Goal: Task Accomplishment & Management: Manage account settings

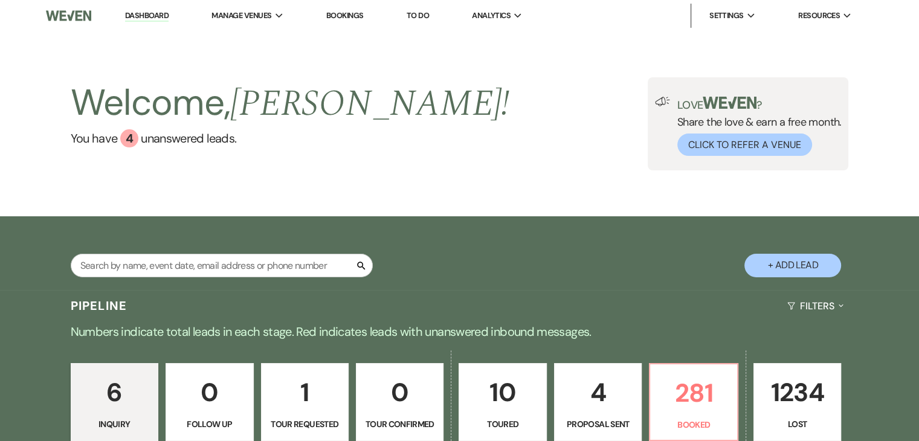
click at [144, 15] on link "Dashboard" at bounding box center [147, 15] width 44 height 11
click at [346, 13] on link "Bookings" at bounding box center [344, 15] width 37 height 10
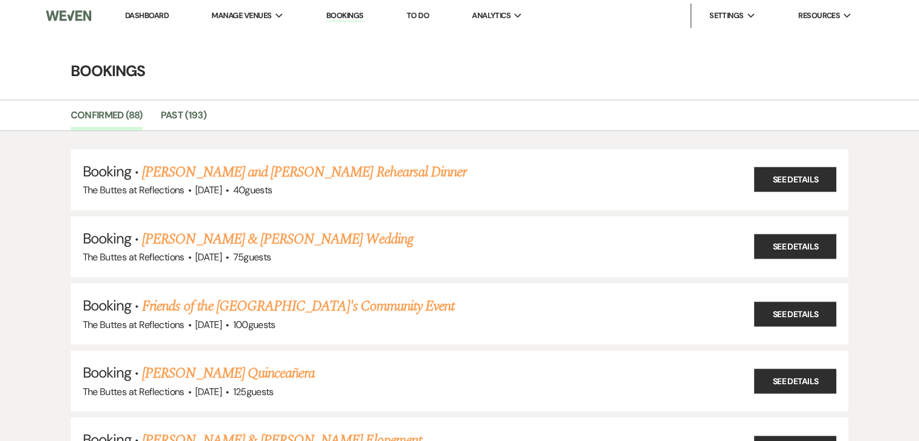
click at [65, 18] on img at bounding box center [68, 15] width 45 height 25
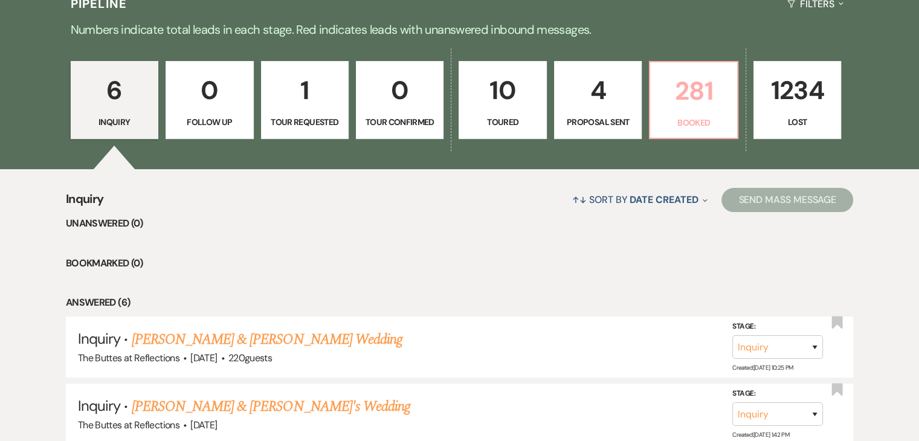
click at [705, 94] on p "281" at bounding box center [694, 91] width 72 height 40
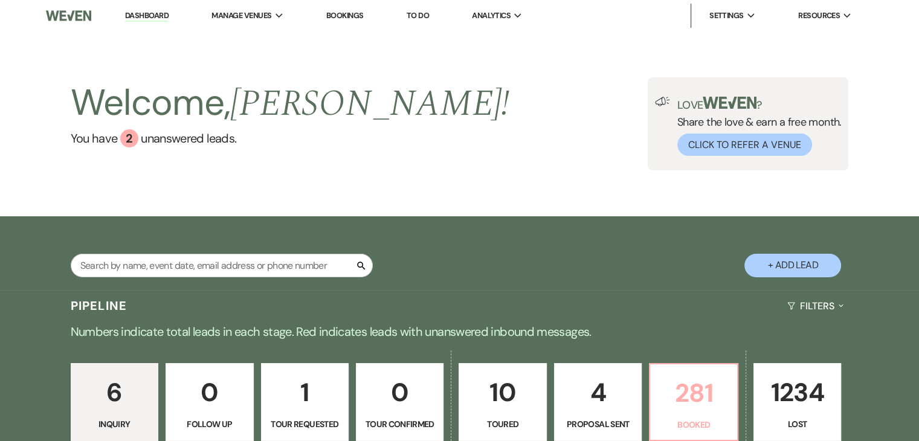
click at [692, 387] on p "281" at bounding box center [694, 393] width 72 height 40
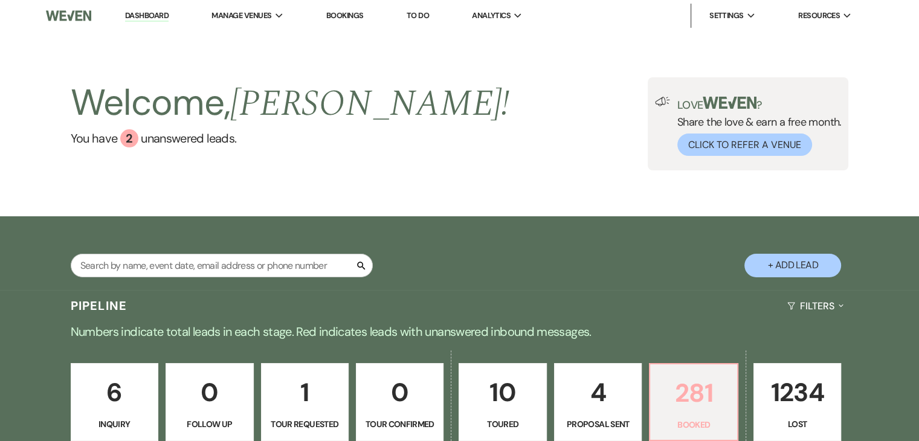
click at [692, 389] on p "281" at bounding box center [694, 393] width 72 height 40
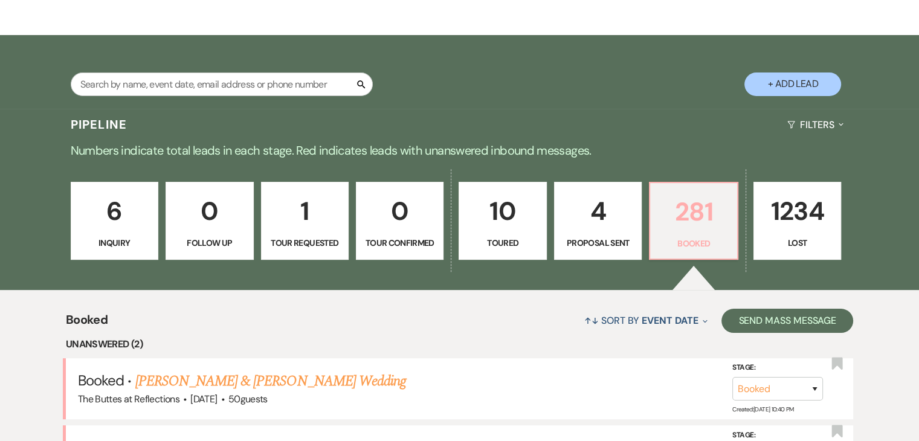
scroll to position [177, 0]
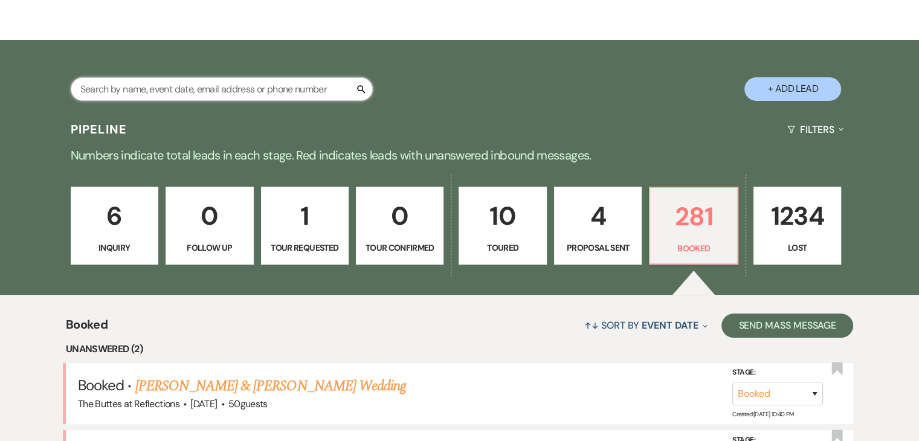
click at [297, 85] on input "text" at bounding box center [222, 89] width 302 height 24
type input "koman"
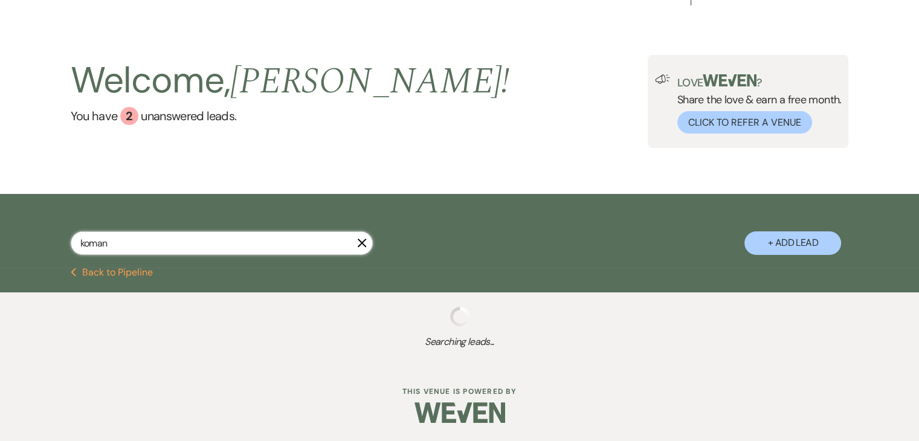
scroll to position [53, 0]
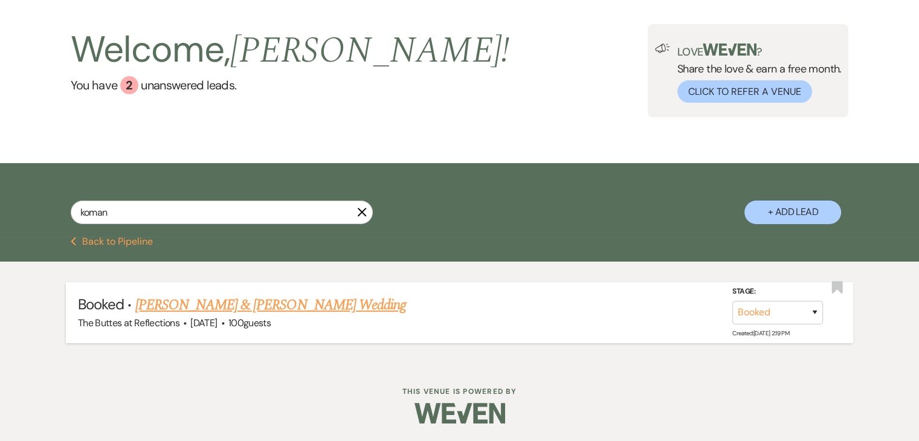
click at [358, 303] on link "[PERSON_NAME] & [PERSON_NAME] Wedding" at bounding box center [270, 305] width 271 height 22
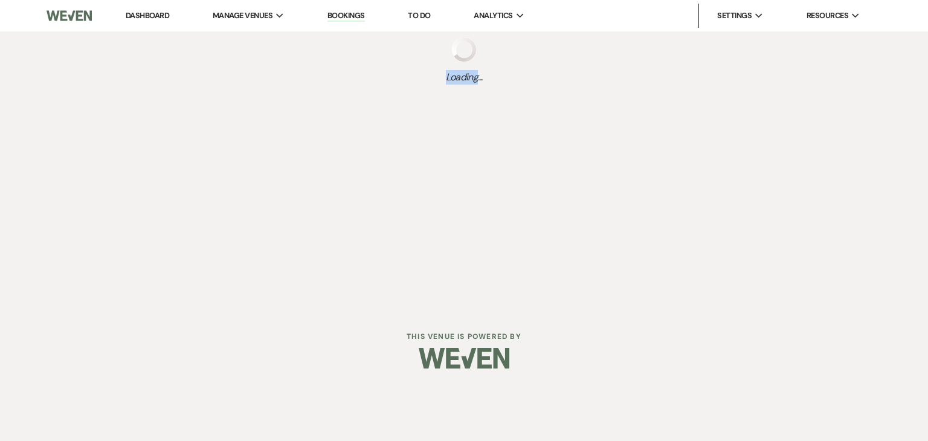
click at [358, 303] on div "Dashboard Manage Venues Expand The Buttes at Reflections Bookings To Do Analyti…" at bounding box center [464, 154] width 928 height 309
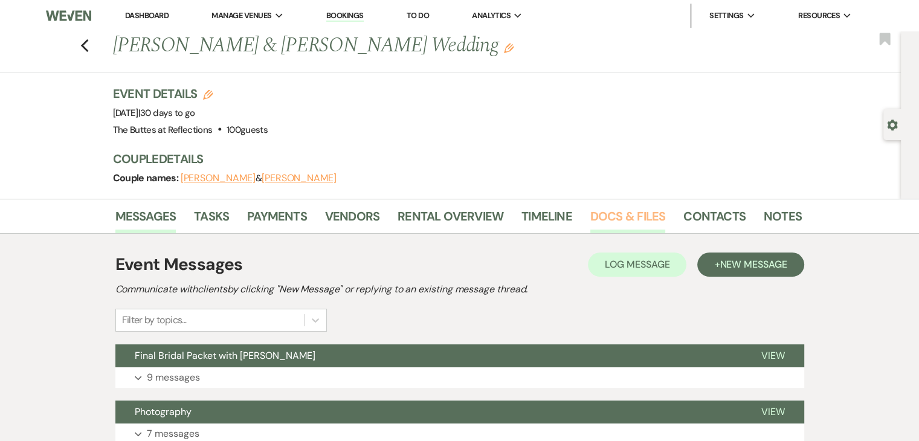
click at [609, 219] on link "Docs & Files" at bounding box center [628, 220] width 75 height 27
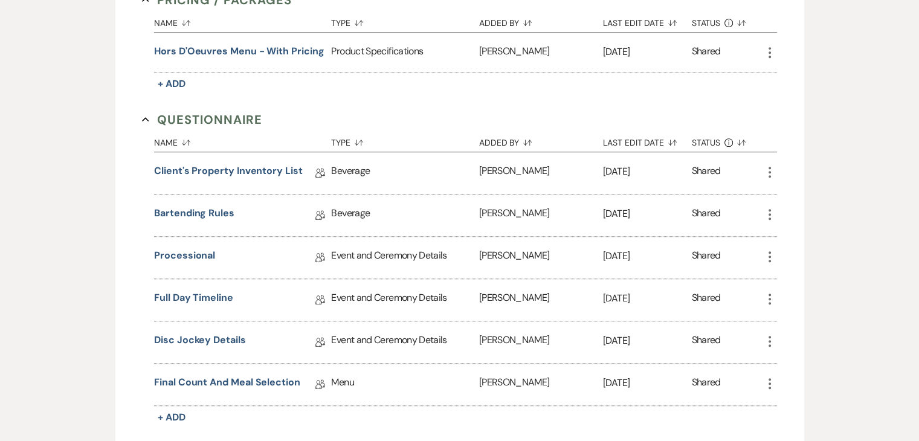
scroll to position [922, 0]
click at [192, 290] on link "Full Day Timeline" at bounding box center [193, 299] width 79 height 19
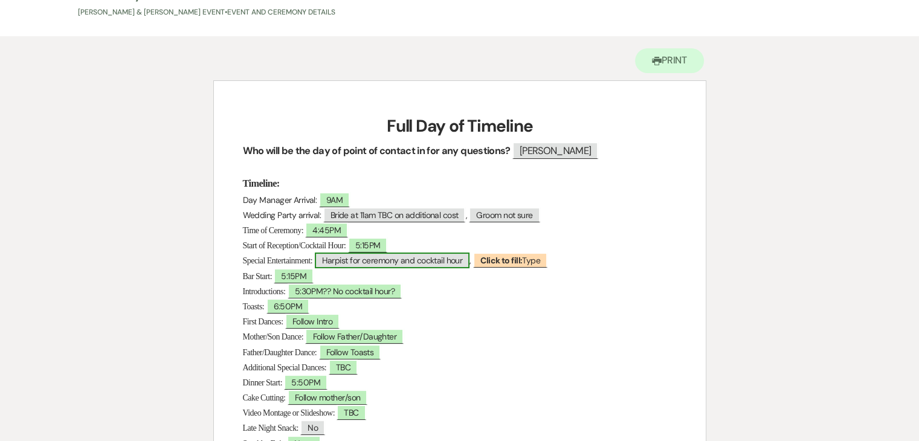
scroll to position [81, 0]
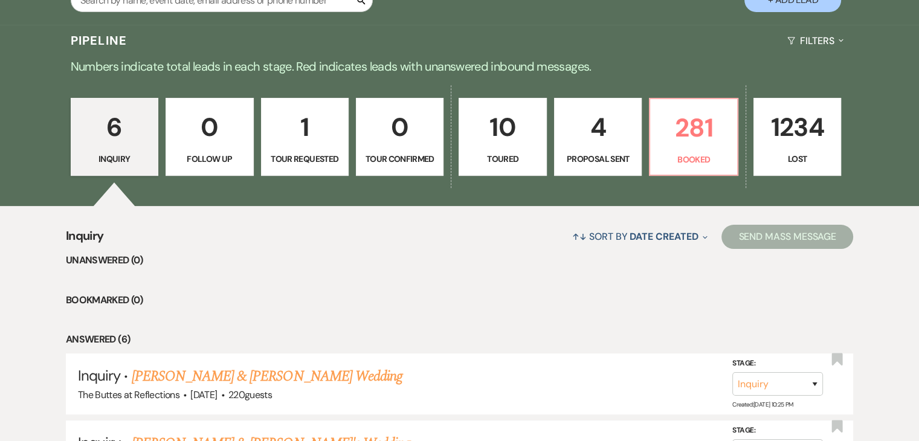
scroll to position [242, 0]
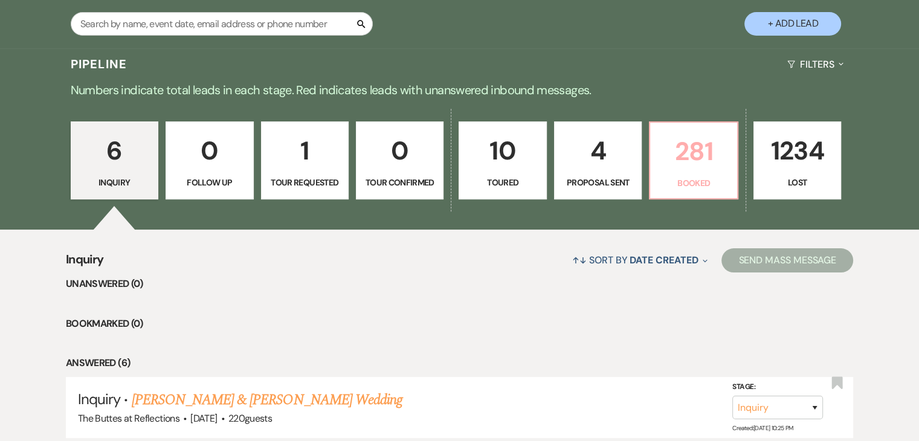
click at [687, 152] on p "281" at bounding box center [694, 151] width 72 height 40
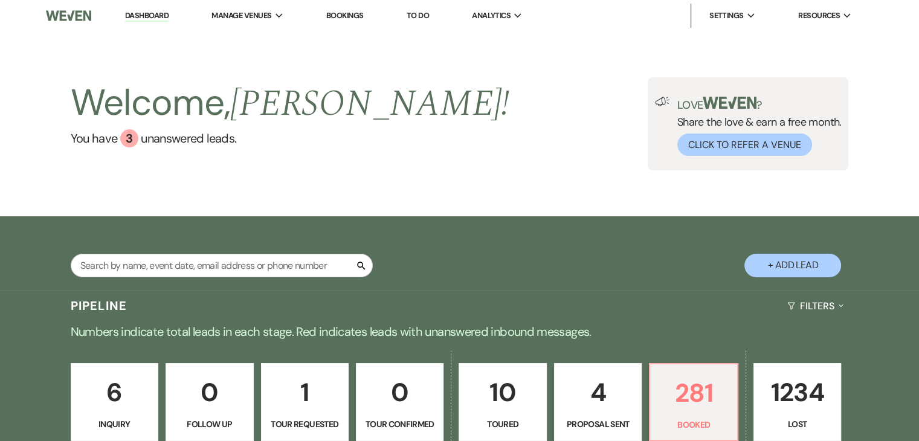
click at [354, 16] on link "Bookings" at bounding box center [344, 15] width 37 height 10
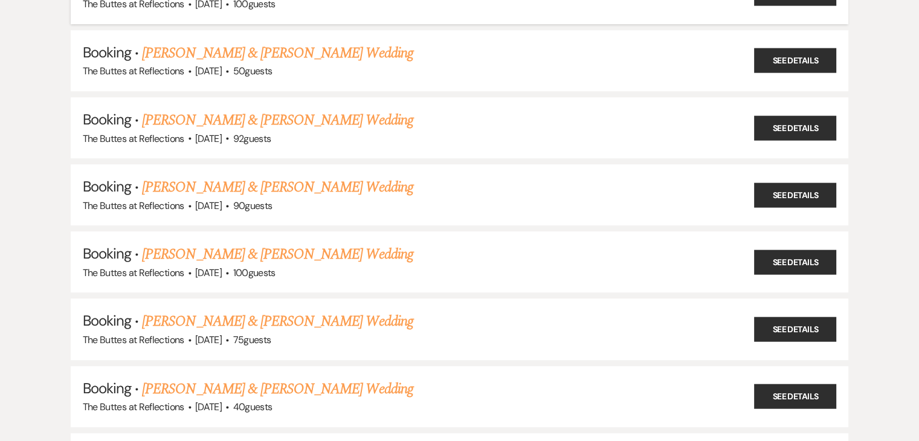
scroll to position [544, 0]
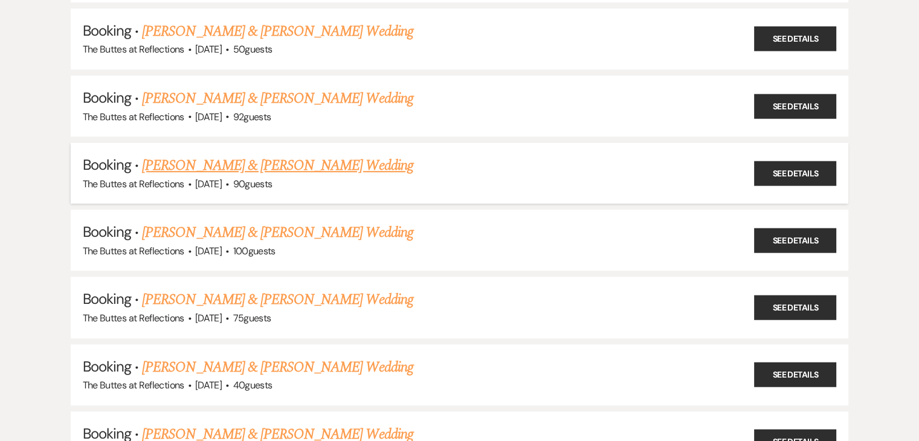
click at [326, 160] on link "[PERSON_NAME] & [PERSON_NAME] Wedding" at bounding box center [277, 166] width 271 height 22
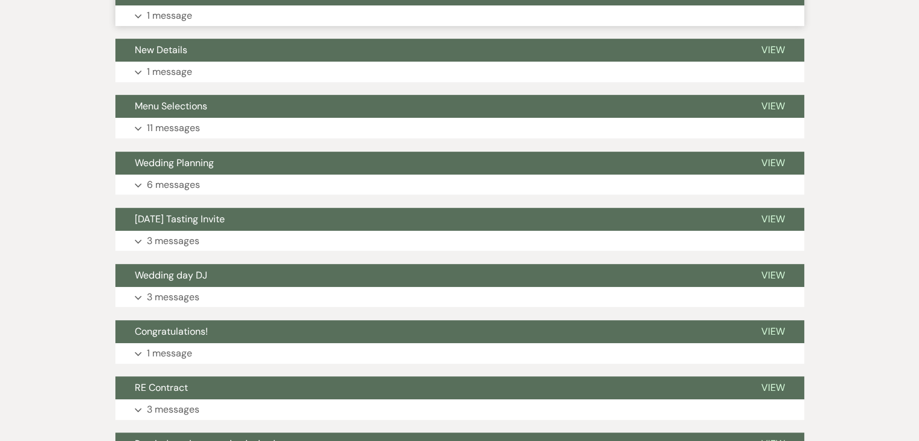
scroll to position [589, 0]
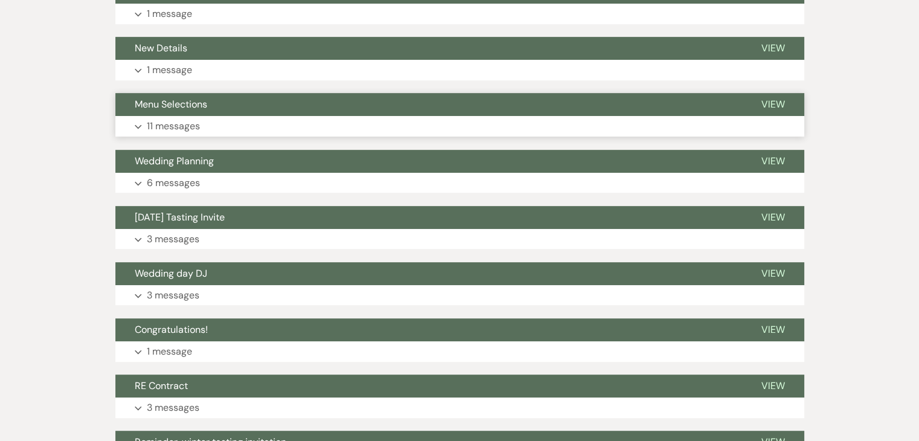
click at [186, 128] on p "11 messages" at bounding box center [173, 126] width 53 height 16
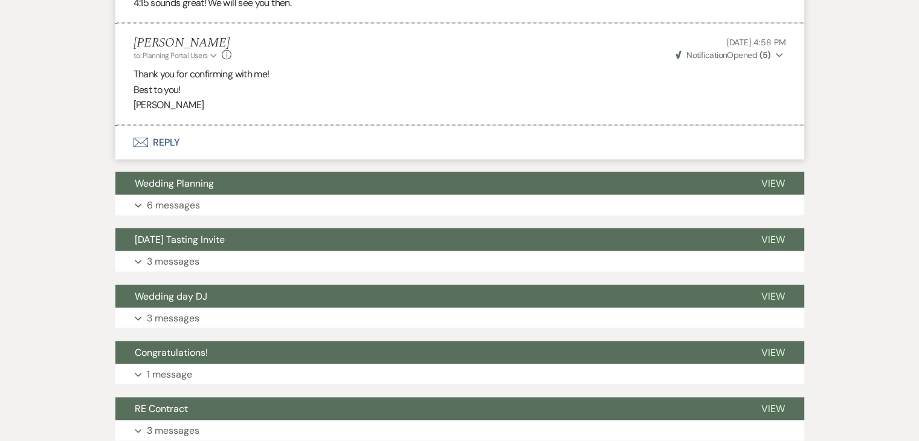
scroll to position [2463, 0]
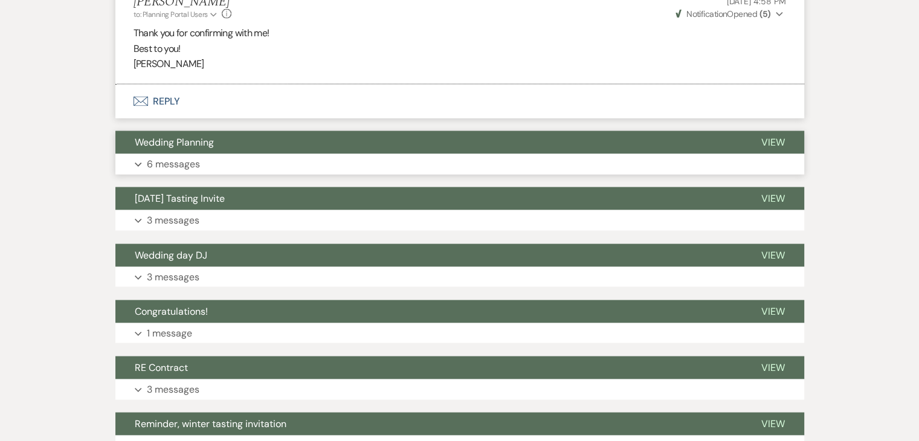
click at [143, 160] on button "Expand 6 messages" at bounding box center [459, 164] width 689 height 21
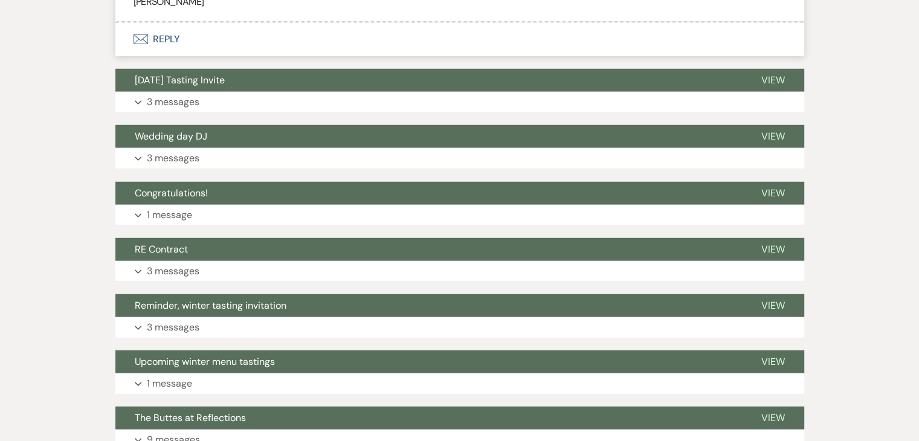
scroll to position [3430, 0]
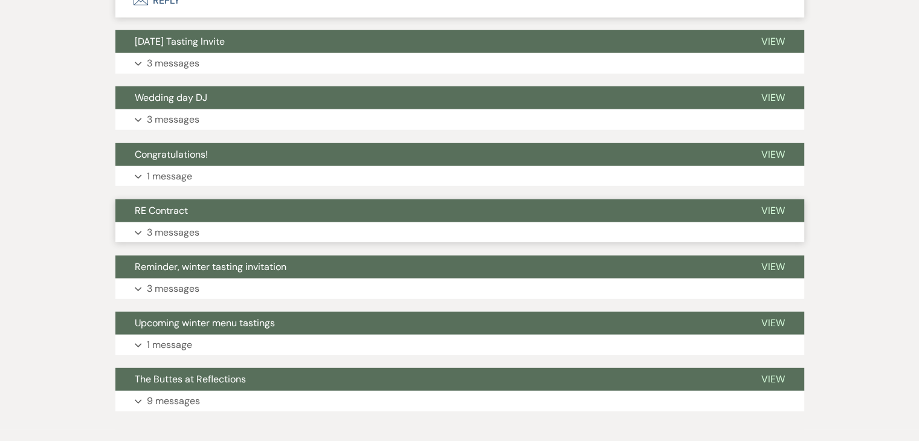
click at [168, 229] on p "3 messages" at bounding box center [173, 233] width 53 height 16
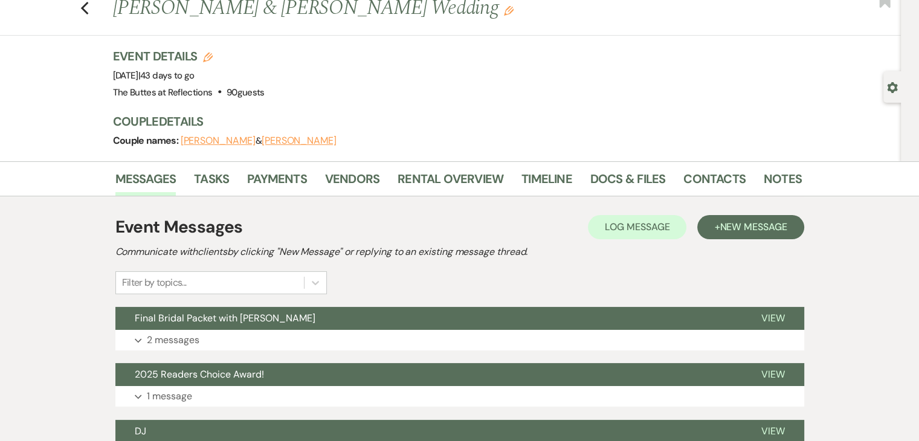
scroll to position [0, 0]
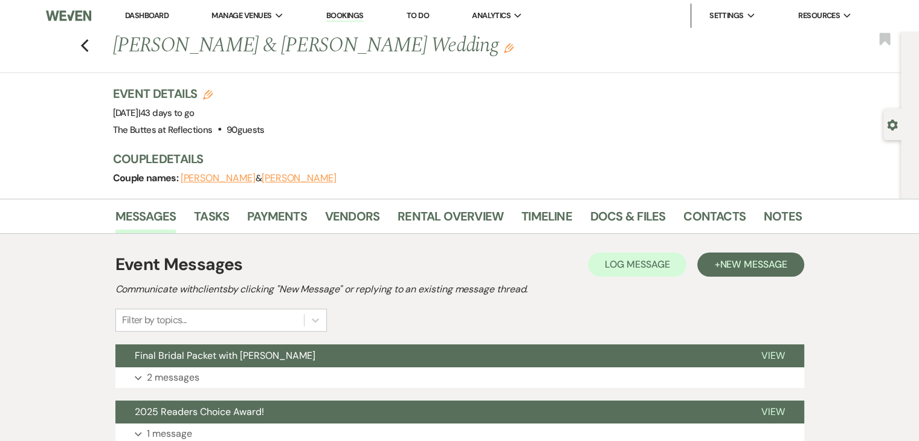
click at [349, 13] on link "Bookings" at bounding box center [344, 15] width 37 height 11
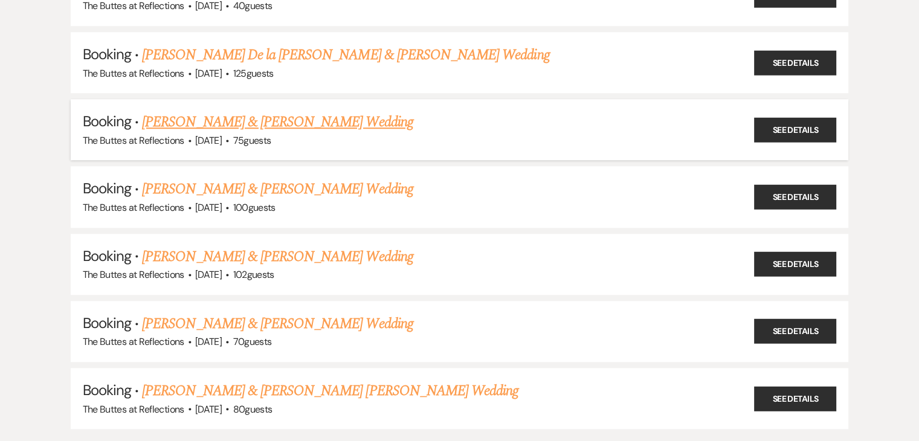
scroll to position [5682, 0]
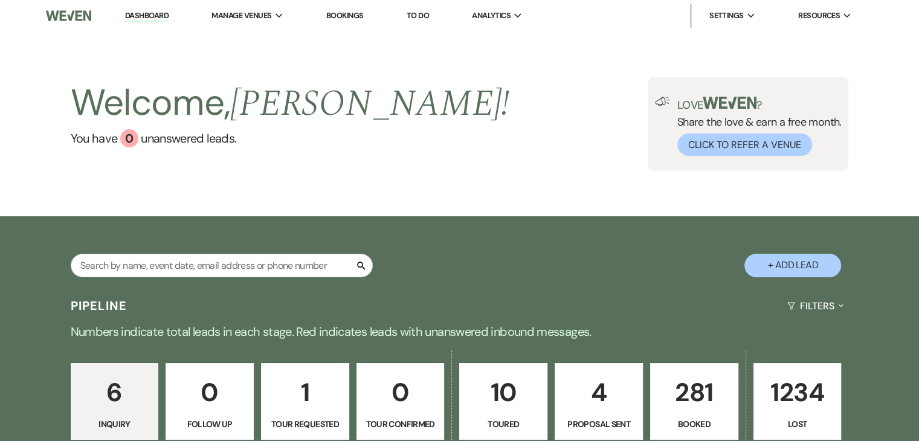
click at [346, 18] on link "Bookings" at bounding box center [344, 15] width 37 height 10
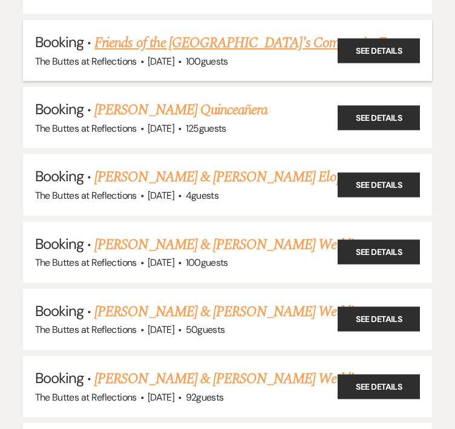
scroll to position [302, 0]
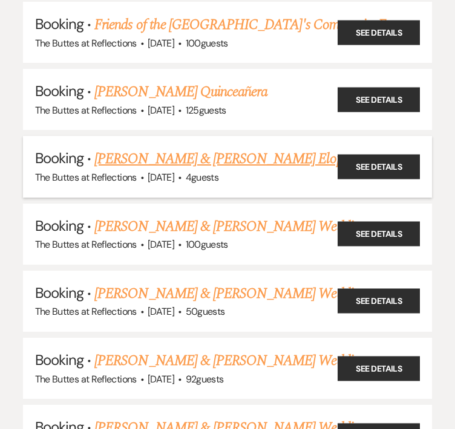
click at [136, 158] on link "[PERSON_NAME] & [PERSON_NAME] Elopement" at bounding box center [234, 159] width 280 height 22
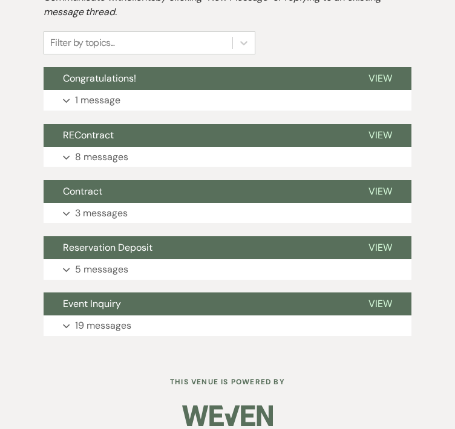
scroll to position [399, 0]
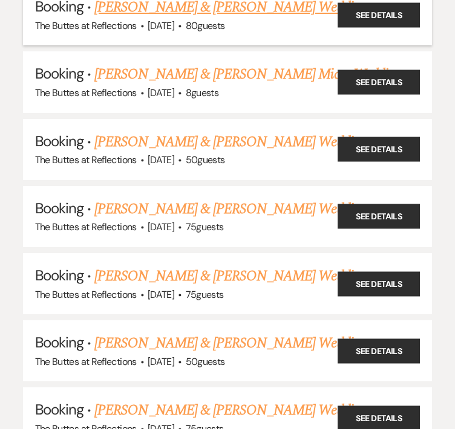
scroll to position [1262, 0]
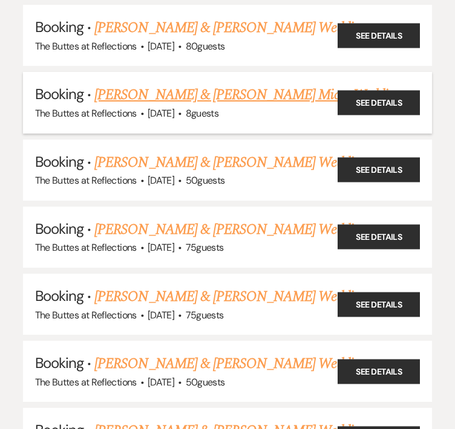
click at [174, 84] on link "[PERSON_NAME] & [PERSON_NAME] Micro Wedding" at bounding box center [247, 95] width 306 height 22
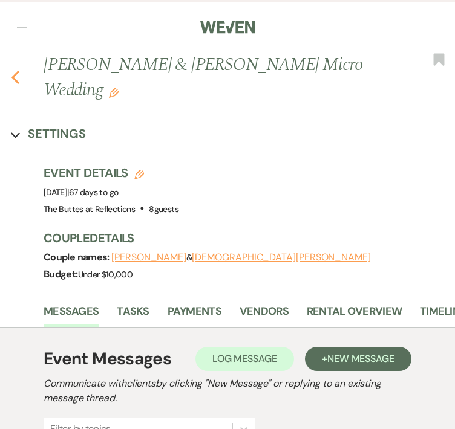
click at [17, 72] on use "button" at bounding box center [15, 77] width 8 height 13
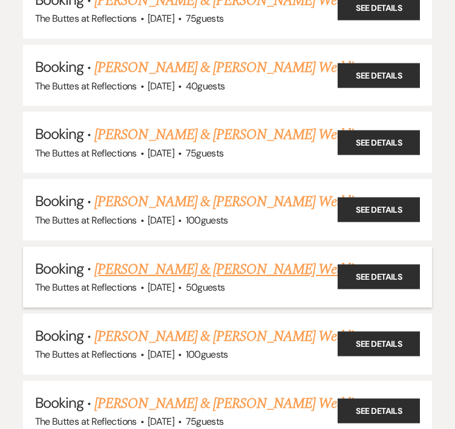
scroll to position [1806, 0]
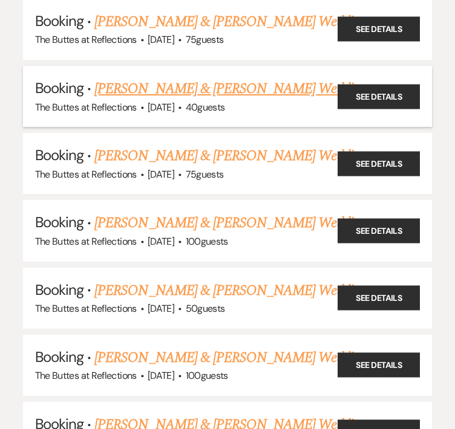
click at [166, 78] on link "[PERSON_NAME] & [PERSON_NAME] Wedding" at bounding box center [229, 89] width 271 height 22
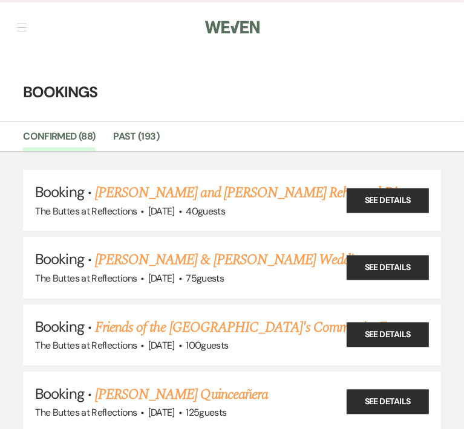
click at [166, 50] on nav "Dashboard Manage Venues Expand The Buttes at Reflections Bookings To Do Analyti…" at bounding box center [232, 26] width 464 height 53
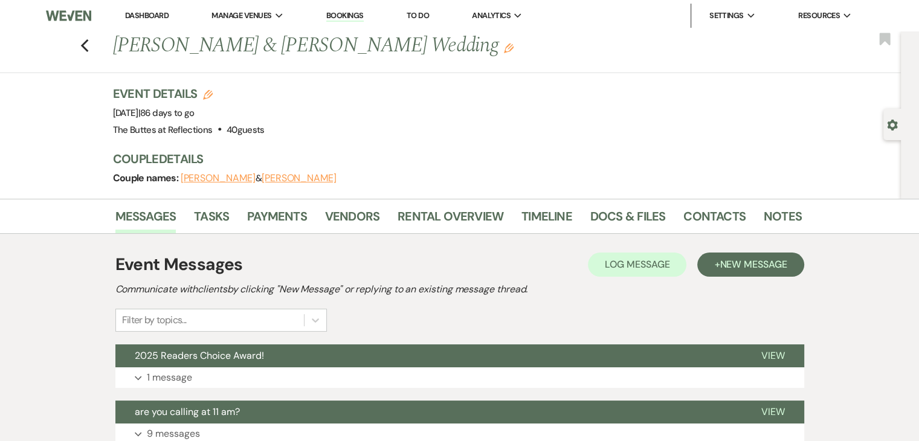
click at [74, 18] on img at bounding box center [68, 15] width 45 height 25
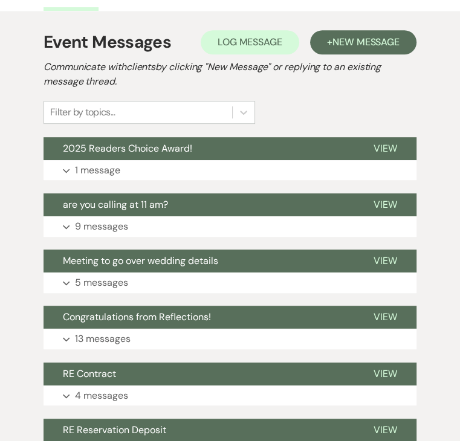
scroll to position [280, 0]
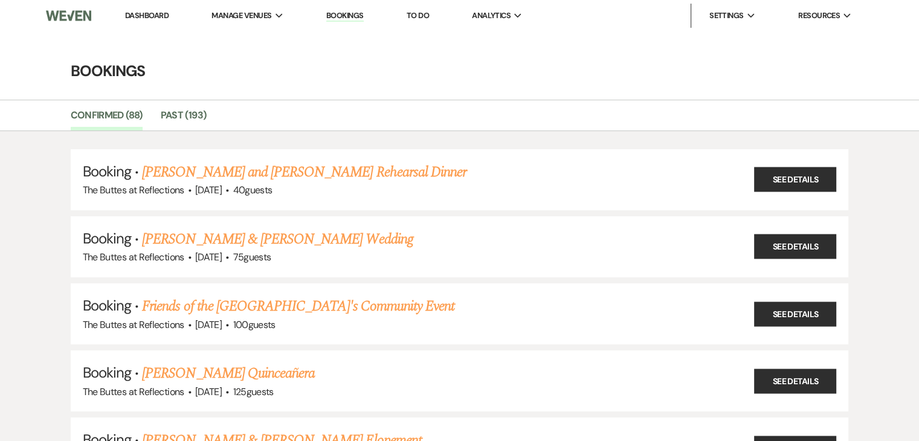
click at [75, 15] on img at bounding box center [68, 15] width 45 height 25
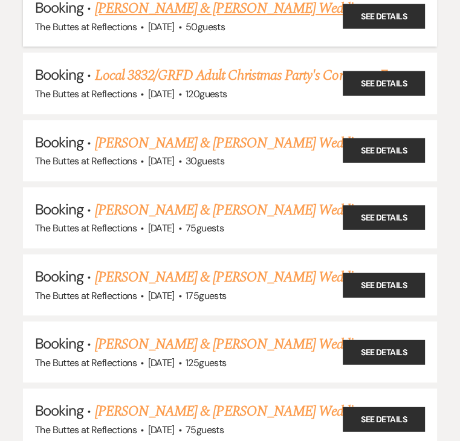
scroll to position [2539, 0]
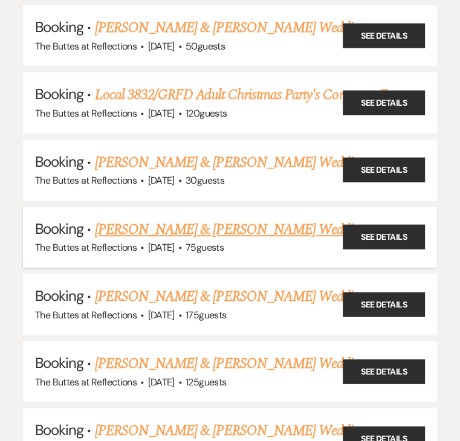
click at [155, 219] on link "[PERSON_NAME] & [PERSON_NAME] Wedding" at bounding box center [230, 230] width 271 height 22
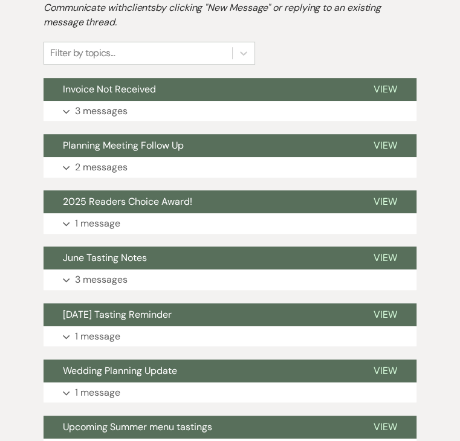
scroll to position [363, 0]
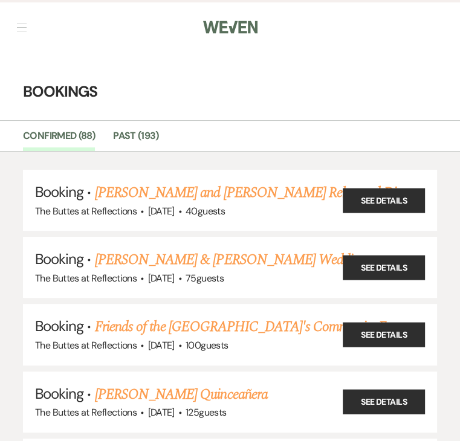
click at [251, 132] on ul "Confirmed (88) Past (193)" at bounding box center [230, 138] width 460 height 25
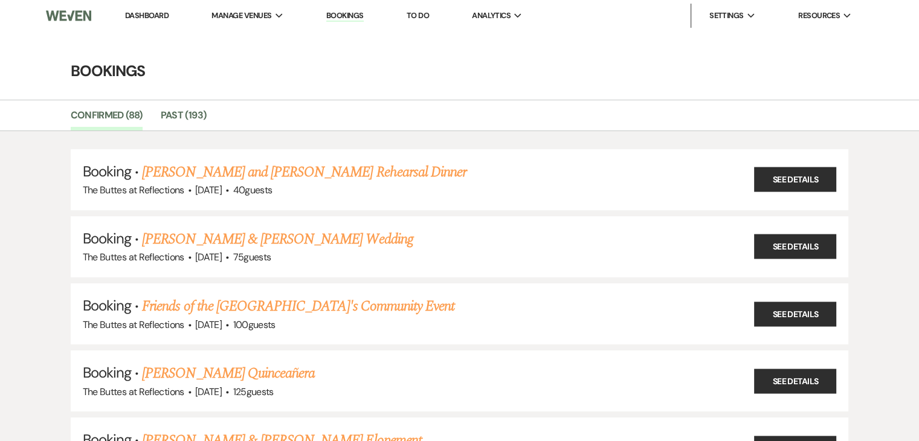
click at [140, 14] on link "Dashboard" at bounding box center [147, 15] width 44 height 10
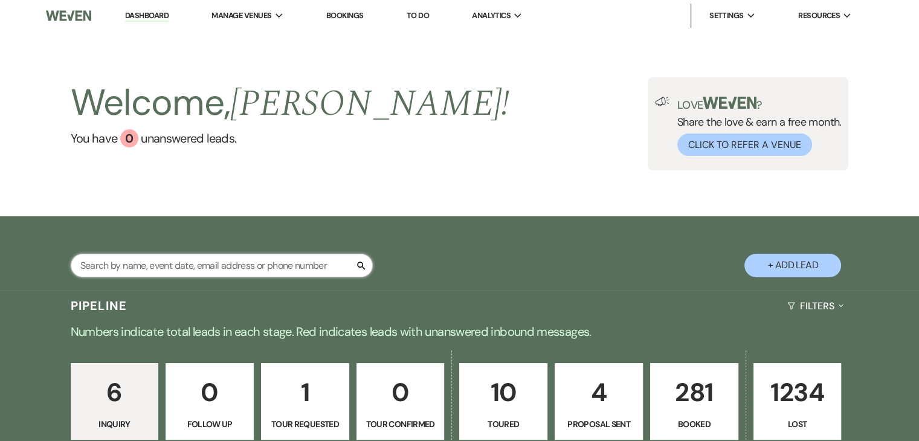
click at [235, 267] on input "text" at bounding box center [222, 266] width 302 height 24
type input "gendle"
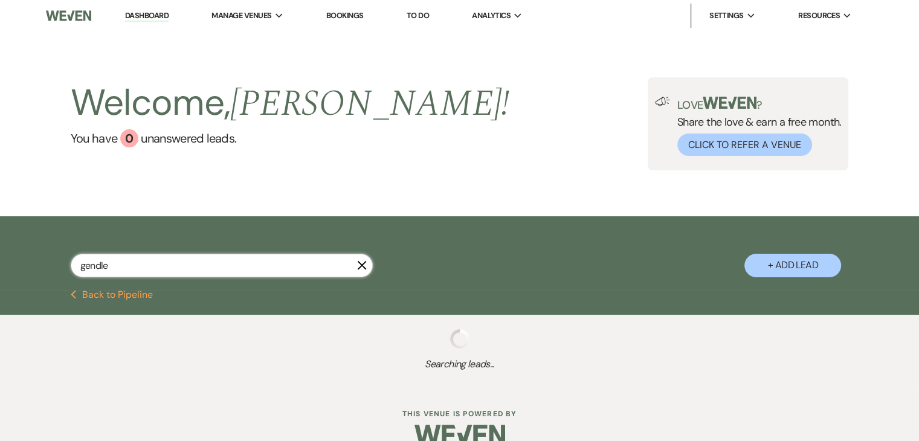
select select "8"
select select "4"
select select "8"
select select "11"
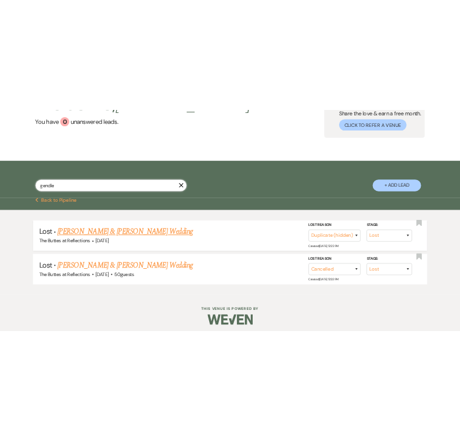
scroll to position [120, 0]
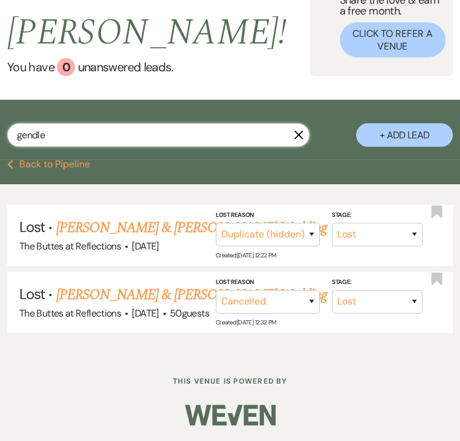
drag, startPoint x: 56, startPoint y: 138, endPoint x: 7, endPoint y: 137, distance: 49.0
click at [7, 137] on div "gendle X + Add Lead" at bounding box center [230, 131] width 460 height 51
type input "kori spencer"
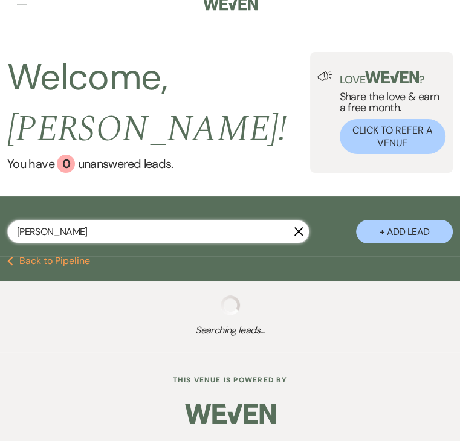
select select "8"
select select "5"
select select "8"
select select "5"
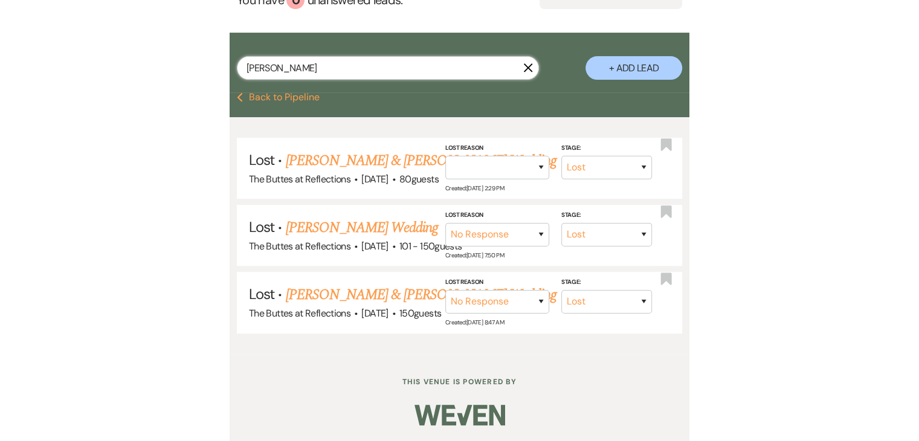
scroll to position [186, 0]
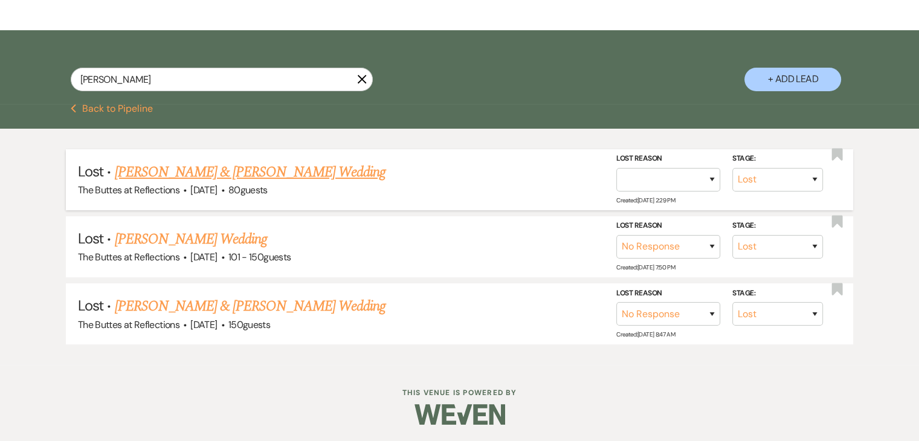
click at [222, 176] on link "[PERSON_NAME] & [PERSON_NAME] Wedding" at bounding box center [249, 172] width 271 height 22
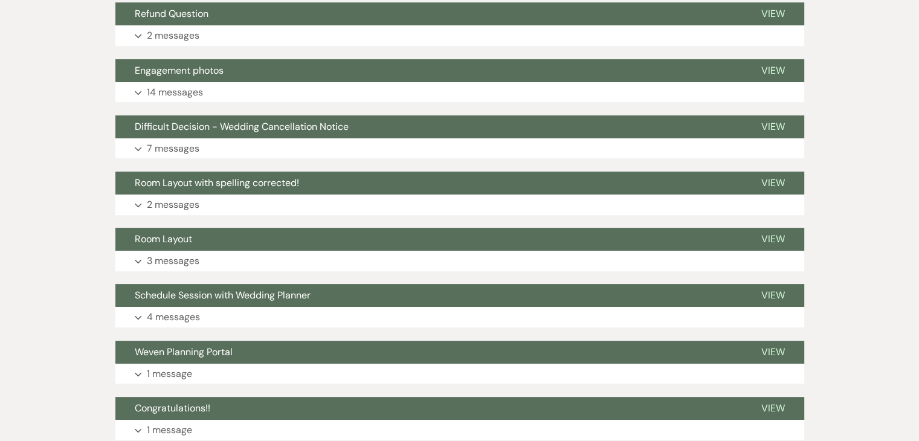
scroll to position [423, 0]
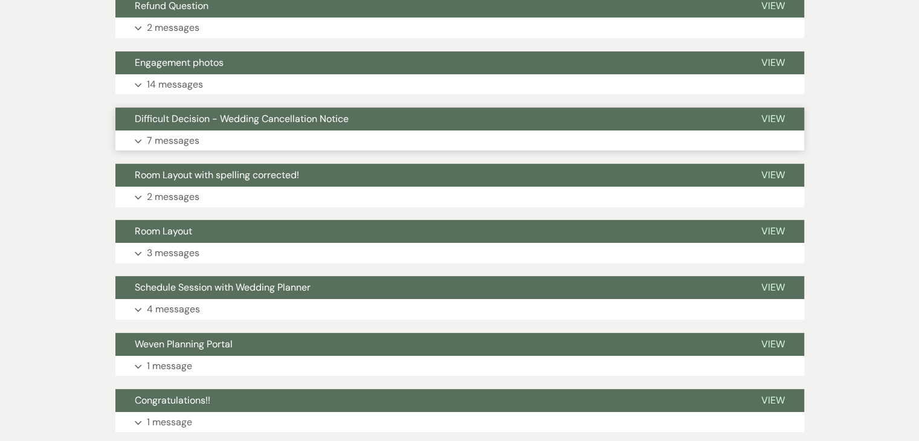
click at [175, 141] on p "7 messages" at bounding box center [173, 141] width 53 height 16
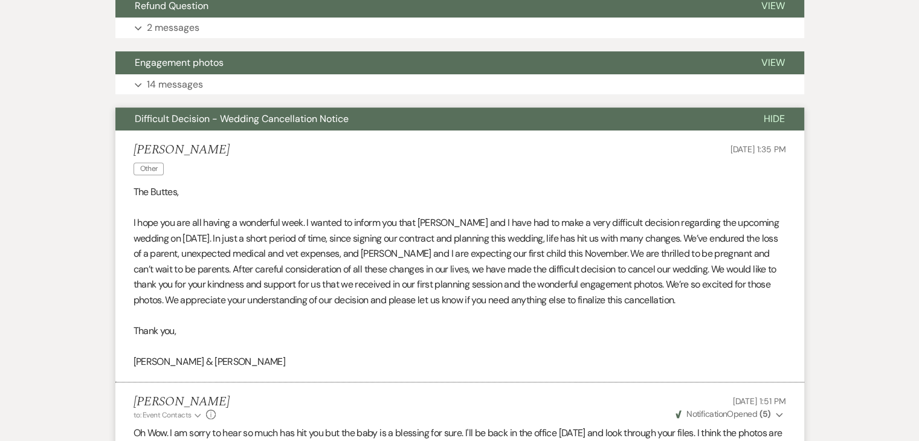
scroll to position [0, 0]
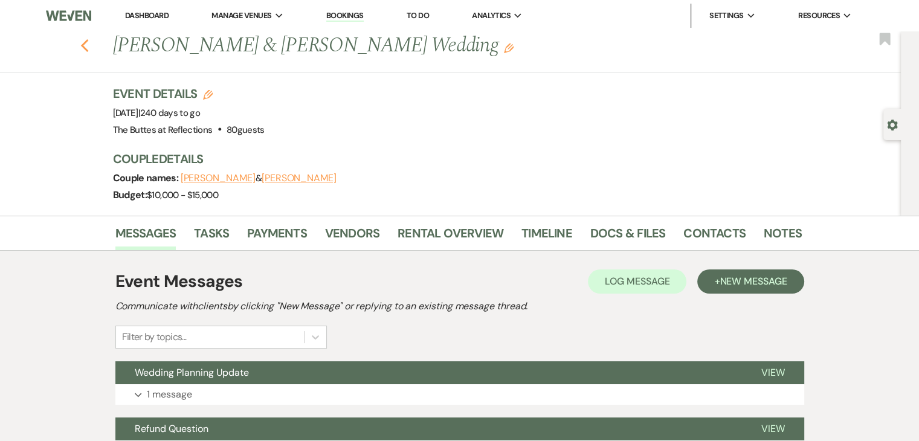
click at [89, 43] on icon "Previous" at bounding box center [84, 46] width 9 height 15
select select "8"
select select "5"
select select "8"
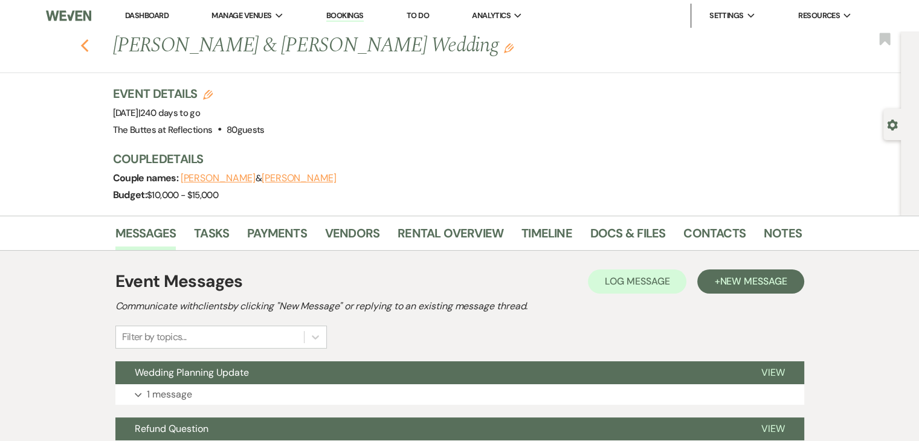
select select "5"
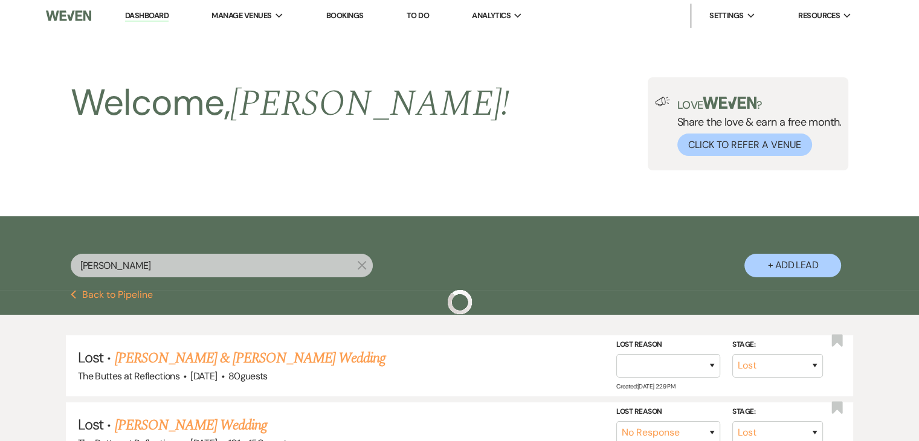
scroll to position [186, 0]
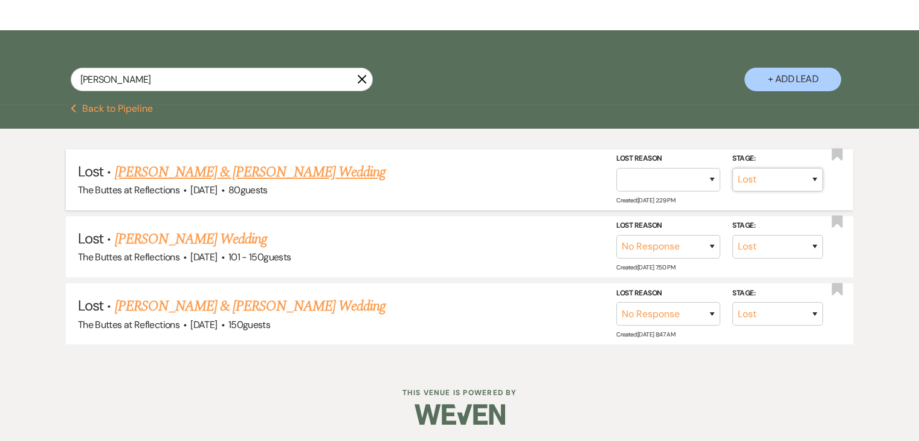
click at [815, 180] on select "Booked Lost" at bounding box center [778, 180] width 91 height 24
click at [711, 247] on select "Booked Elsewhere Budget Date Unavailable No Response Not a Good Match Capacity …" at bounding box center [669, 247] width 104 height 24
click at [617, 235] on select "Booked Elsewhere Budget Date Unavailable No Response Not a Good Match Capacity …" at bounding box center [669, 247] width 104 height 24
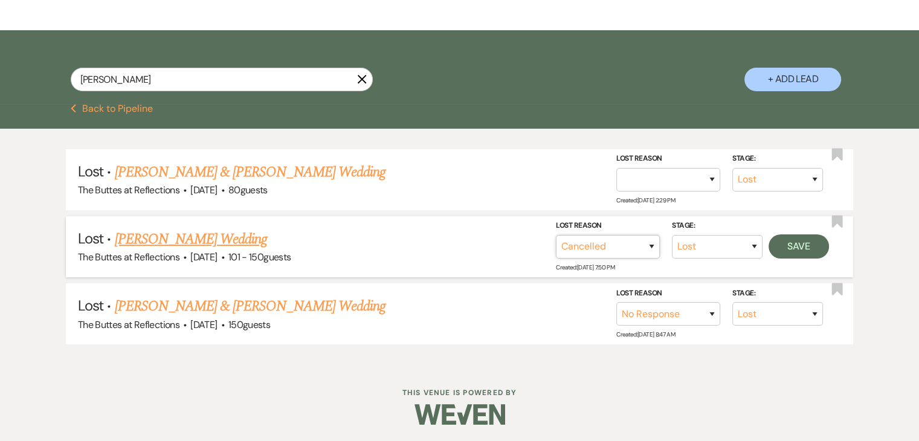
click at [655, 247] on select "Booked Elsewhere Budget Date Unavailable No Response Not a Good Match Capacity …" at bounding box center [608, 247] width 104 height 24
select select "1"
click at [556, 235] on select "Booked Elsewhere Budget Date Unavailable No Response Not a Good Match Capacity …" at bounding box center [608, 247] width 104 height 24
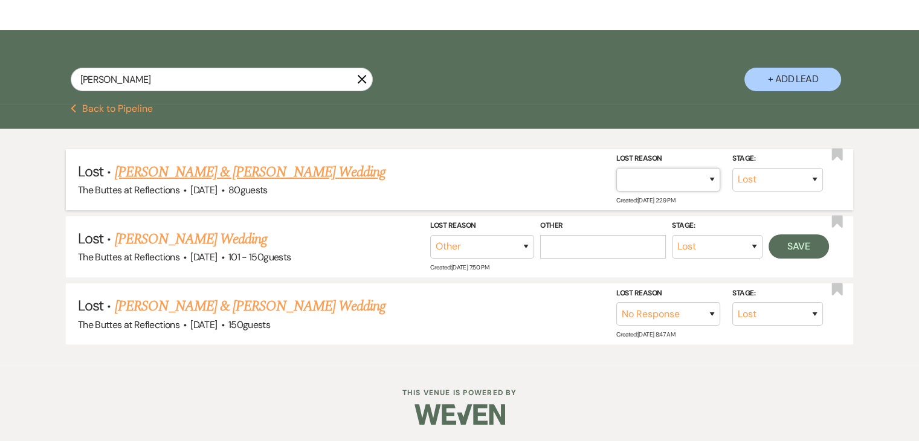
click at [713, 178] on select "Booked Elsewhere Budget Date Unavailable No Response Not a Good Match Capacity …" at bounding box center [669, 180] width 104 height 24
select select "11"
click at [617, 168] on select "Booked Elsewhere Budget Date Unavailable No Response Not a Good Match Capacity …" at bounding box center [669, 180] width 104 height 24
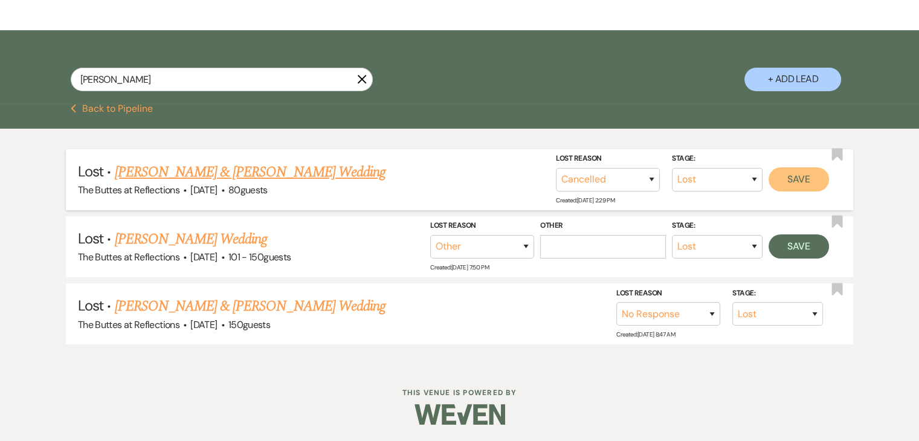
click at [800, 180] on button "Save" at bounding box center [799, 179] width 60 height 24
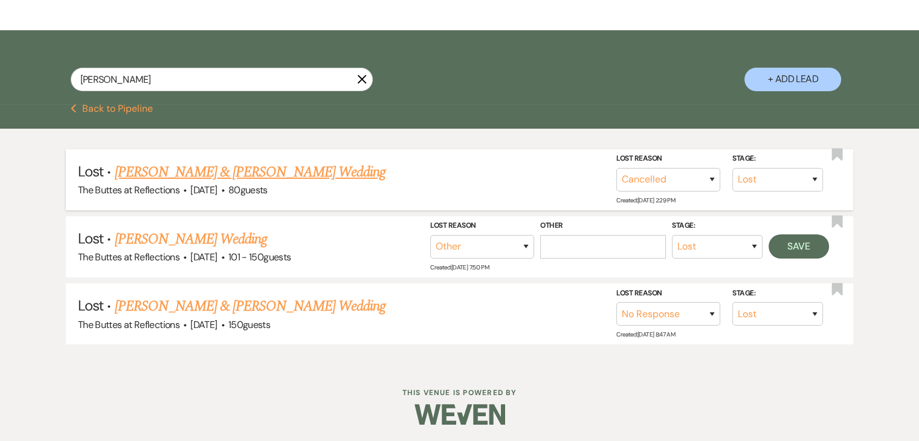
click at [84, 104] on button "Previous Back to Pipeline" at bounding box center [112, 109] width 83 height 10
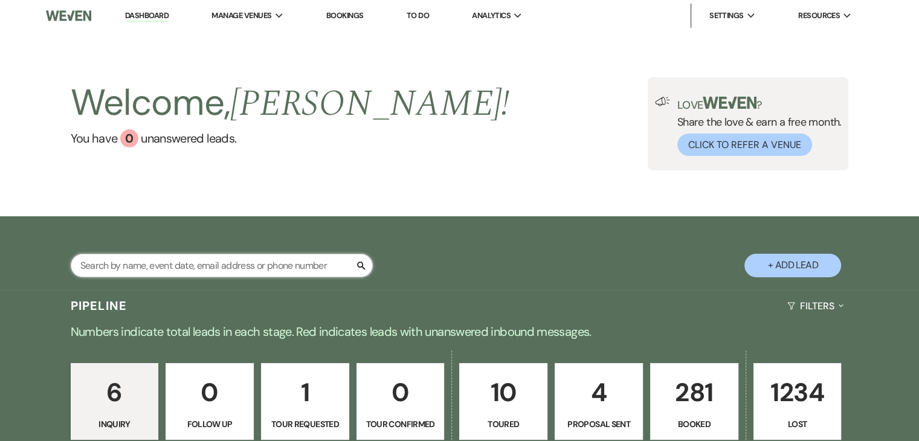
click at [203, 259] on input "text" at bounding box center [222, 266] width 302 height 24
type input "[PERSON_NAME]"
select select "8"
select select "5"
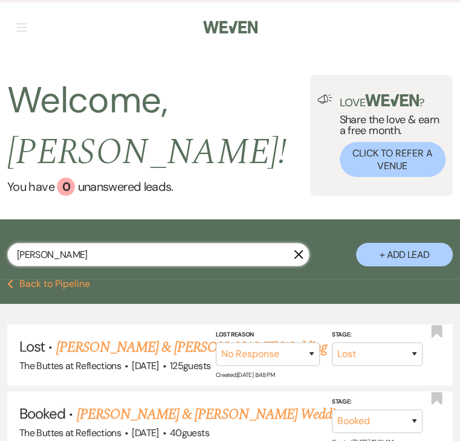
drag, startPoint x: 63, startPoint y: 257, endPoint x: 13, endPoint y: 256, distance: 49.6
click at [13, 256] on input "[PERSON_NAME]" at bounding box center [158, 255] width 302 height 24
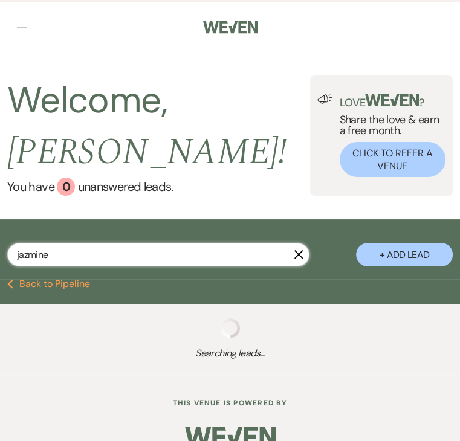
type input "jazmine f"
select select "5"
select select "8"
select select "5"
select select "8"
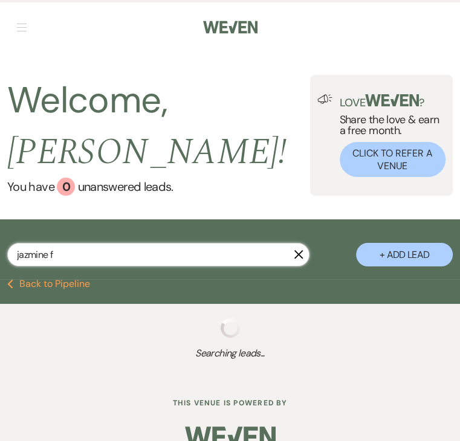
select select "4"
select select "8"
select select "5"
select select "8"
select select "6"
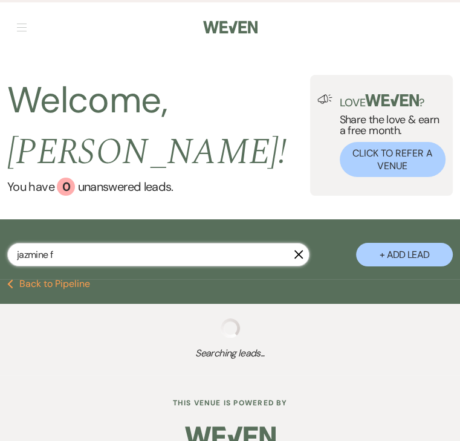
select select "8"
select select "5"
select select "8"
select select "5"
select select "8"
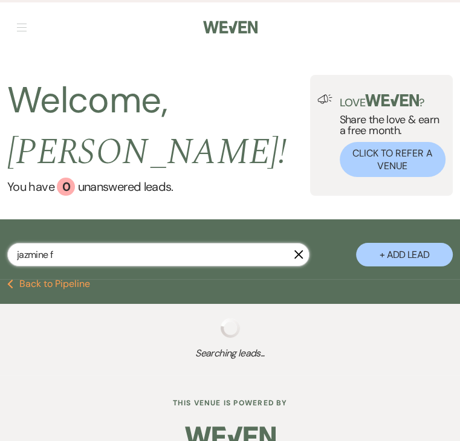
select select "5"
select select "8"
select select "5"
select select "8"
select select "5"
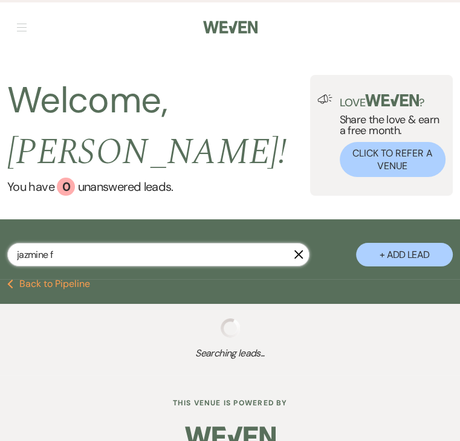
select select "8"
select select "5"
select select "8"
select select "5"
select select "8"
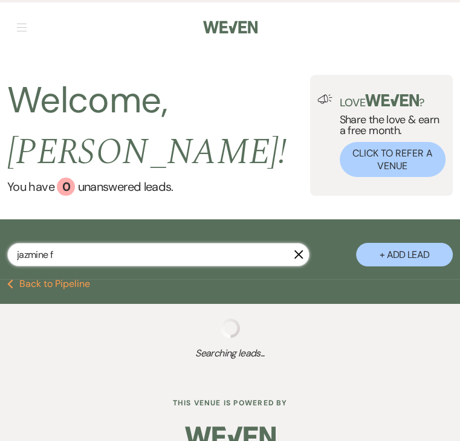
select select "5"
select select "8"
select select "5"
select select "8"
select select "5"
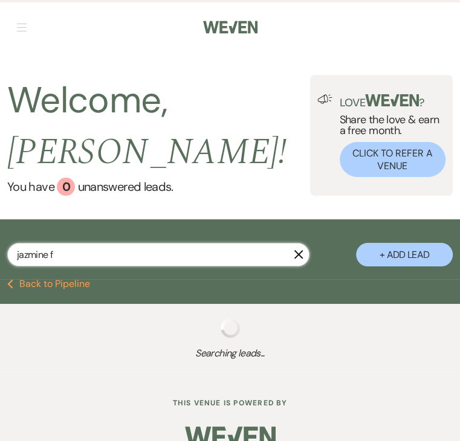
select select "8"
select select "5"
select select "8"
select select "5"
select select "8"
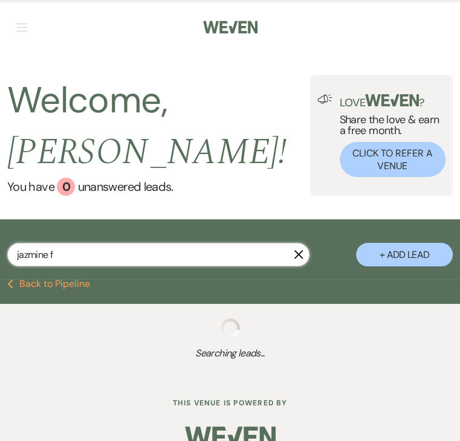
select select "7"
select select "8"
select select "5"
select select "8"
select select "4"
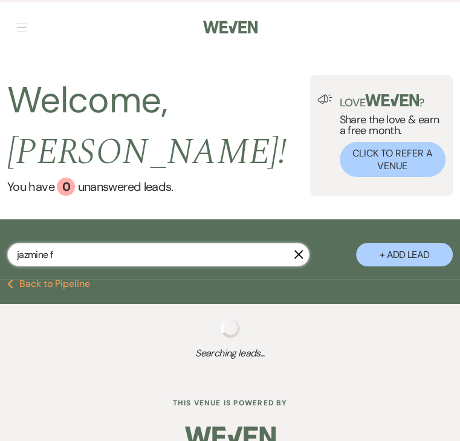
select select "8"
select select "5"
select select "8"
select select "5"
select select "8"
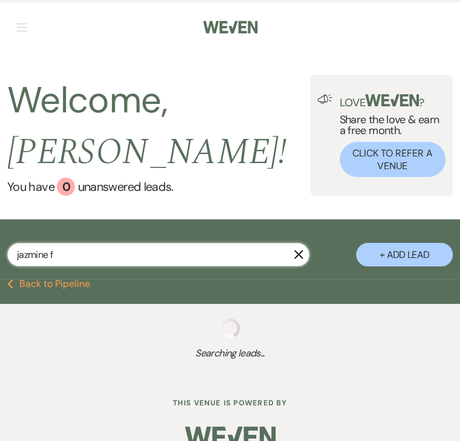
select select "5"
select select "8"
select select "5"
select select "8"
select select "5"
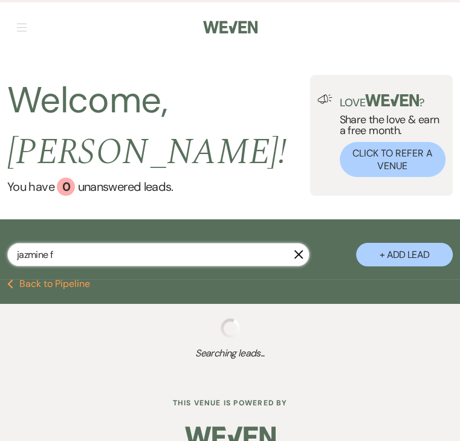
select select "8"
select select "5"
select select "8"
select select "5"
select select "8"
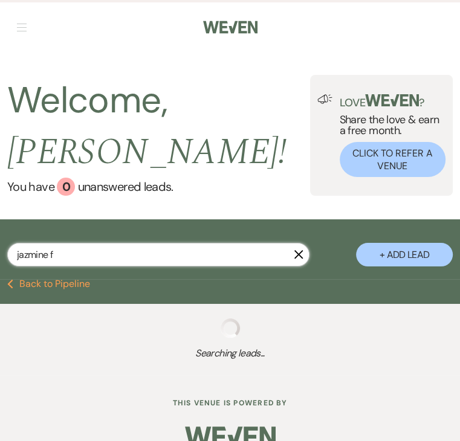
select select "5"
select select "8"
select select "5"
select select "8"
select select "6"
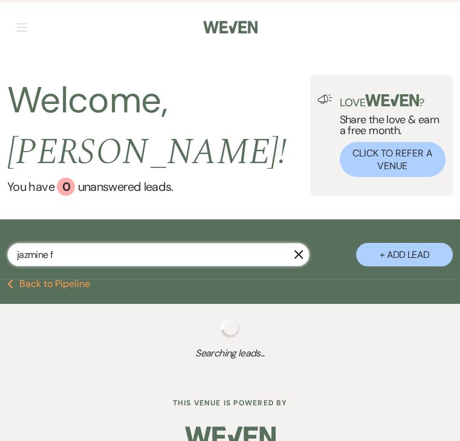
select select "8"
select select "5"
select select "8"
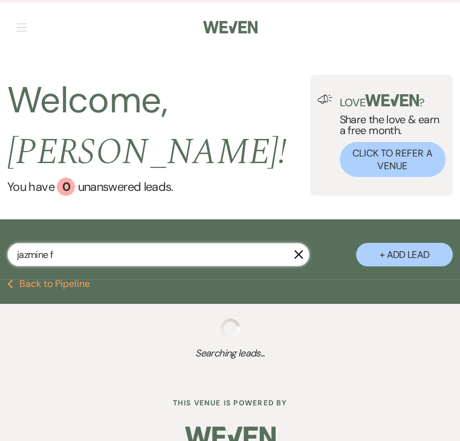
select select "10"
select select "8"
select select "5"
select select "8"
select select "6"
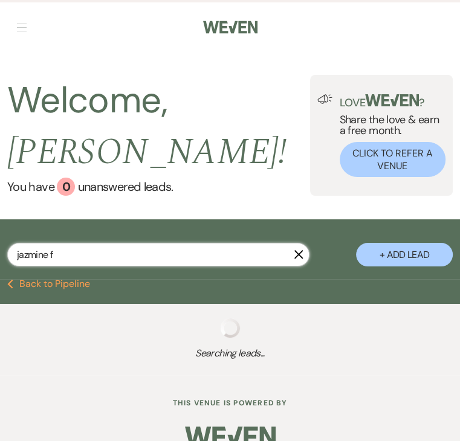
select select "8"
select select "10"
select select "8"
select select "5"
select select "8"
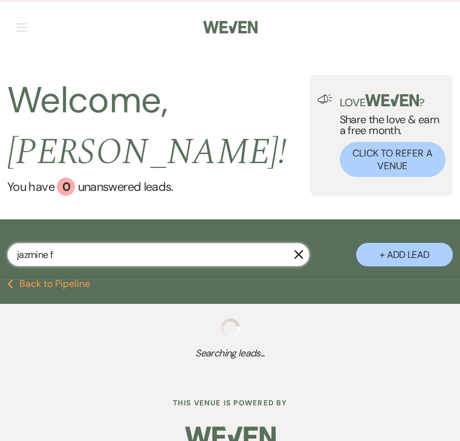
select select "6"
select select "8"
select select "5"
select select "8"
select select "3"
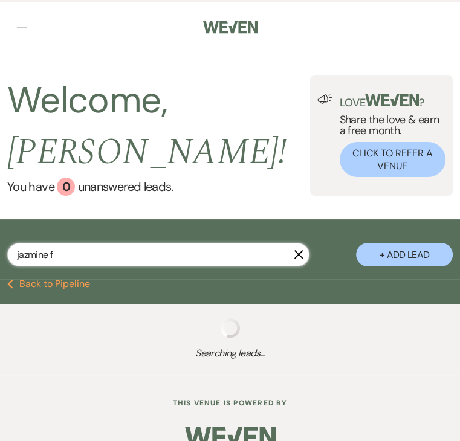
select select "8"
select select "5"
select select "8"
select select "5"
select select "8"
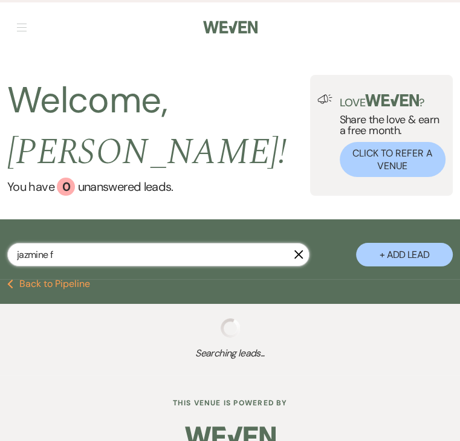
select select "3"
select select "8"
select select "3"
select select "8"
select select "5"
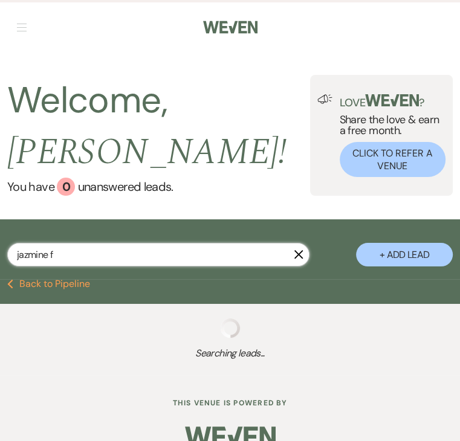
select select "8"
select select "4"
select select "8"
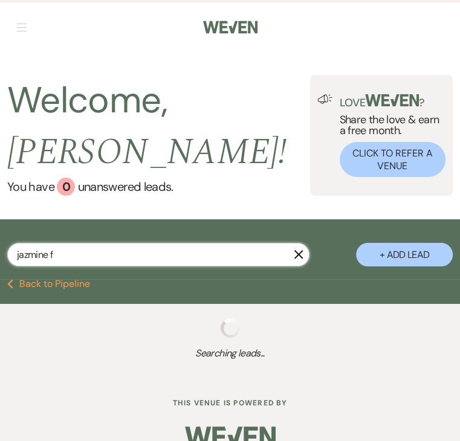
select select "5"
select select "8"
select select "4"
select select "8"
select select "6"
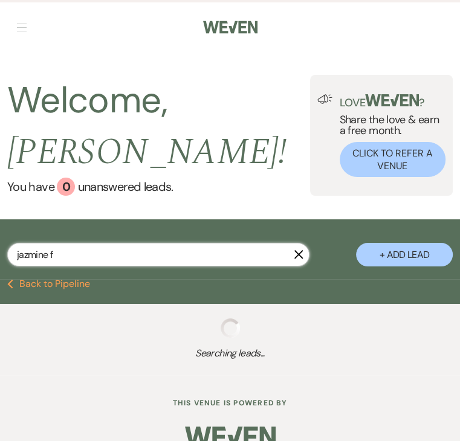
select select "8"
select select "11"
select select "8"
select select "5"
select select "8"
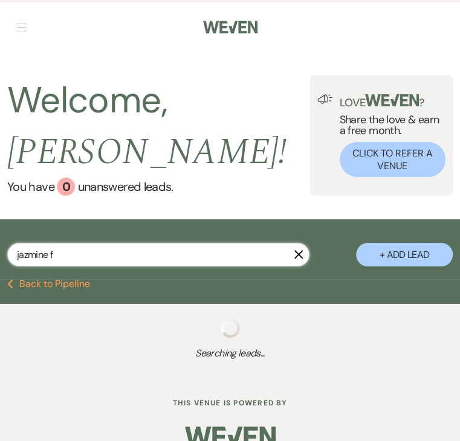
select select "5"
select select "8"
select select "3"
select select "8"
select select "5"
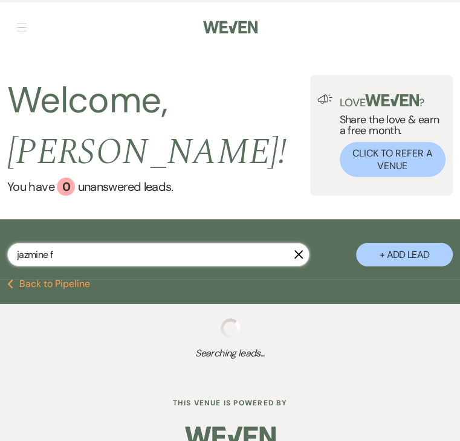
select select "8"
select select "6"
select select "8"
select select "5"
select select "8"
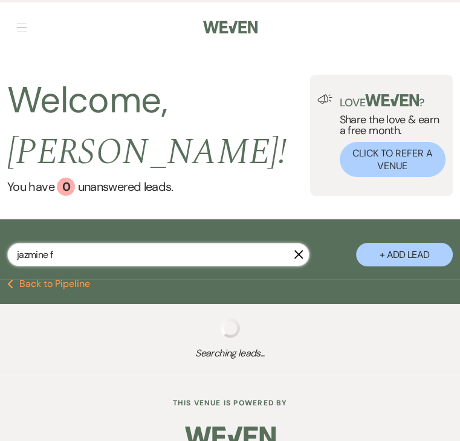
select select "5"
select select "8"
select select "5"
select select "8"
select select "3"
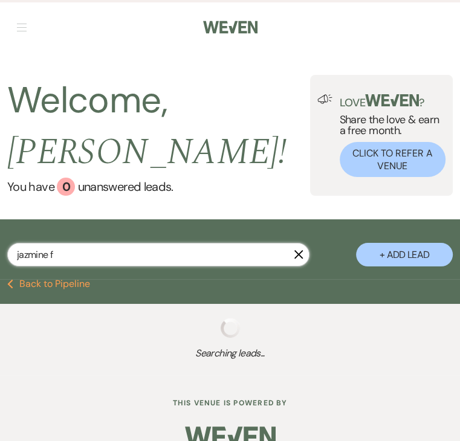
select select "8"
select select "10"
select select "8"
select select "5"
select select "8"
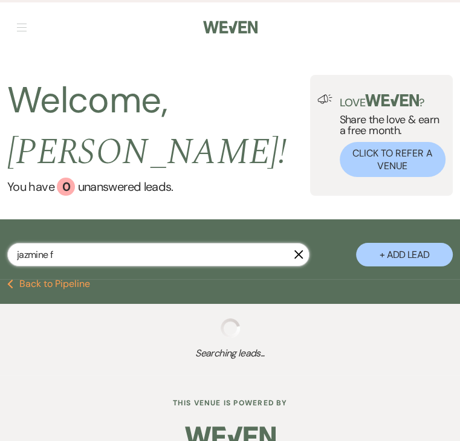
select select "5"
select select "8"
select select "5"
select select "8"
select select "5"
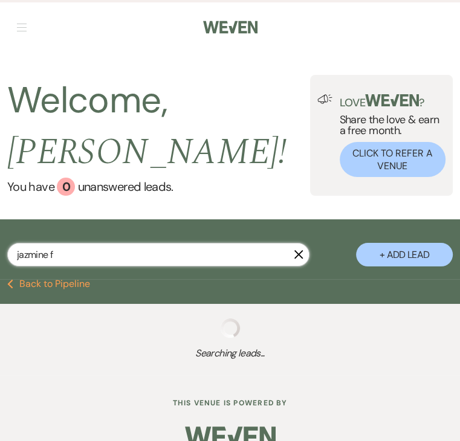
select select "8"
select select "5"
select select "8"
select select "5"
select select "8"
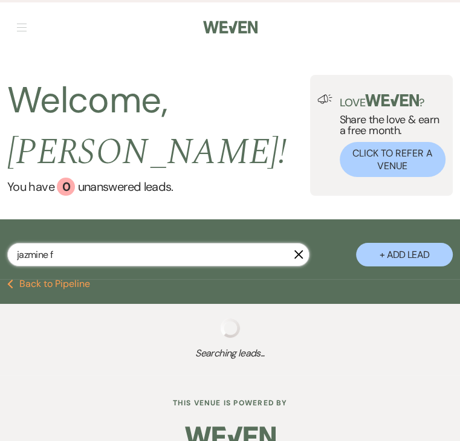
select select "5"
select select "8"
select select "5"
select select "8"
select select "10"
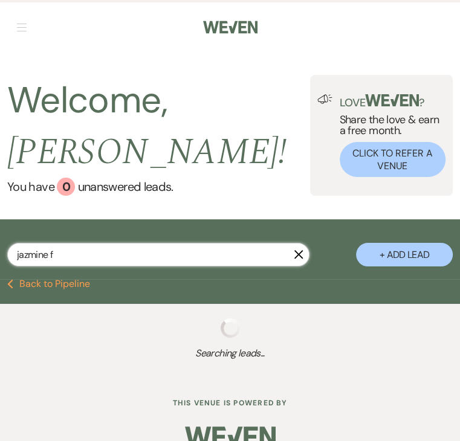
select select "8"
select select "5"
select select "8"
select select "5"
select select "8"
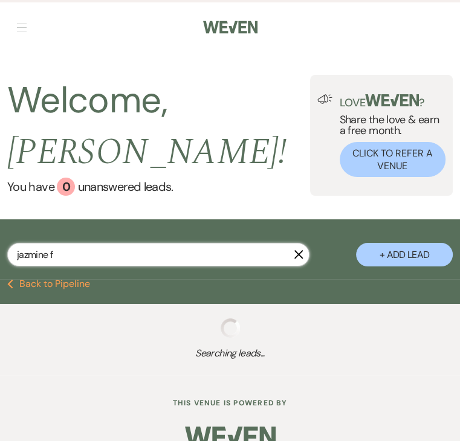
select select "5"
select select "8"
select select "5"
select select "8"
select select "5"
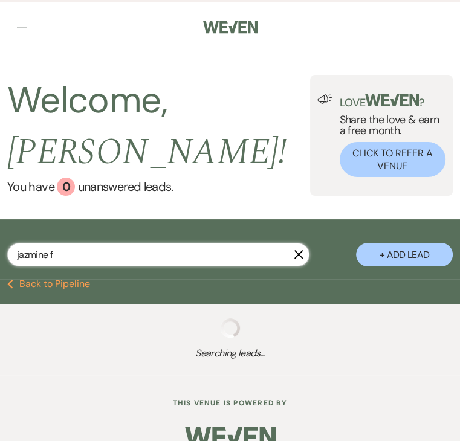
select select "8"
select select "5"
select select "8"
select select "5"
select select "8"
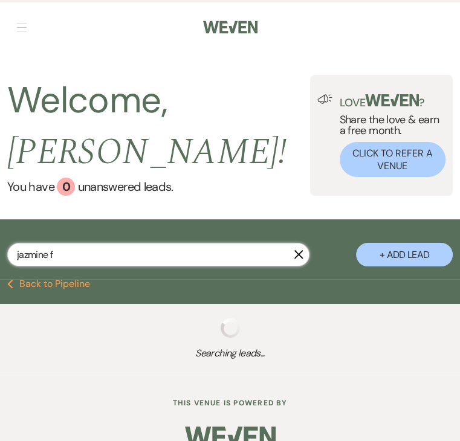
select select "5"
select select "8"
select select "6"
select select "8"
select select "5"
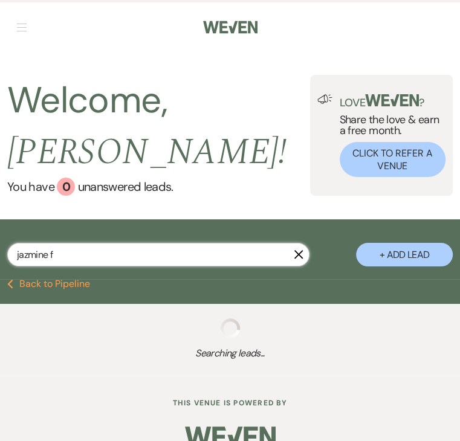
select select "8"
select select "5"
select select "8"
select select "5"
select select "8"
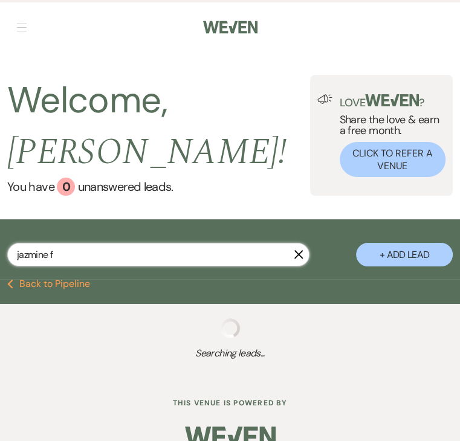
select select "8"
select select "1"
select select "8"
select select "5"
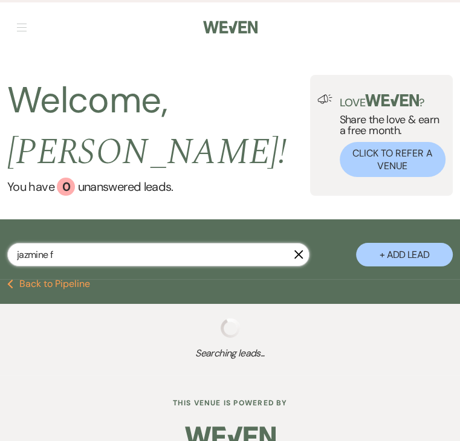
select select "8"
select select "5"
select select "8"
select select "6"
select select "8"
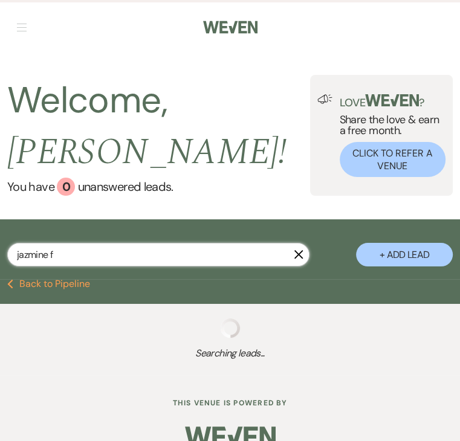
select select "6"
select select "8"
select select "2"
select select "8"
select select "5"
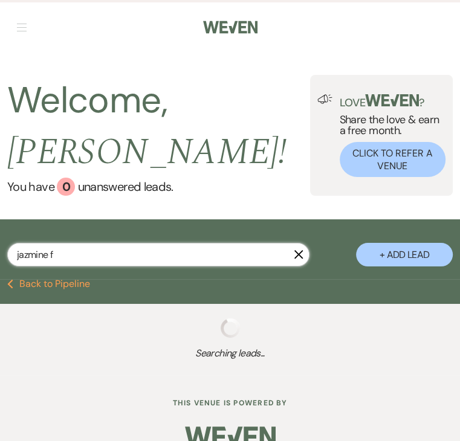
select select "8"
select select "5"
select select "8"
select select "5"
select select "8"
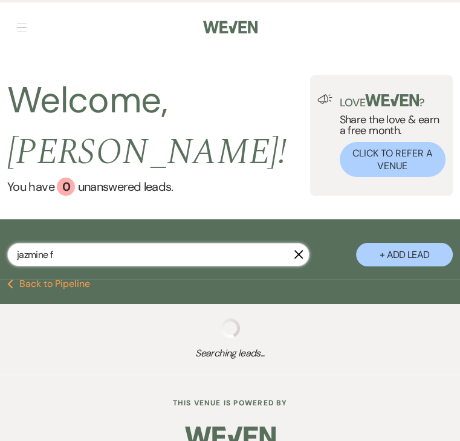
select select "5"
select select "8"
select select "5"
select select "8"
select select "5"
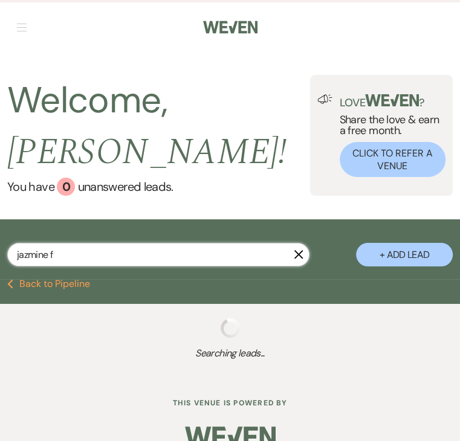
select select "8"
select select "3"
select select "8"
select select "5"
select select "8"
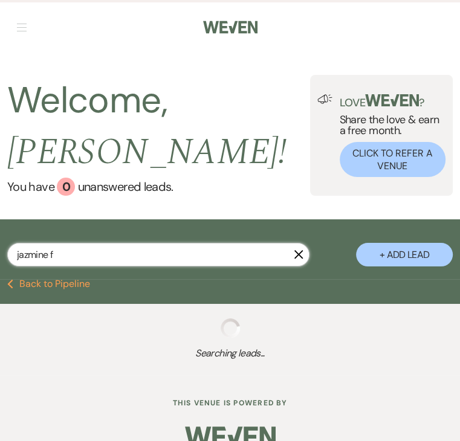
select select "5"
select select "8"
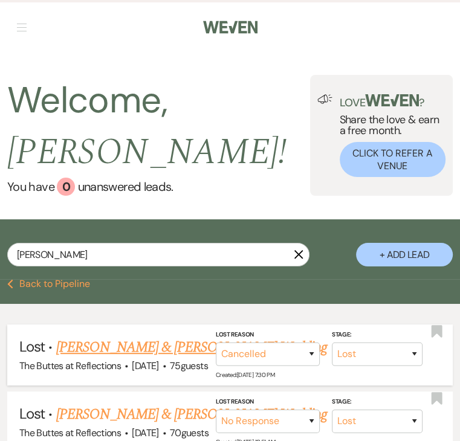
click at [73, 348] on link "[PERSON_NAME] & [PERSON_NAME] Wedding" at bounding box center [191, 348] width 271 height 22
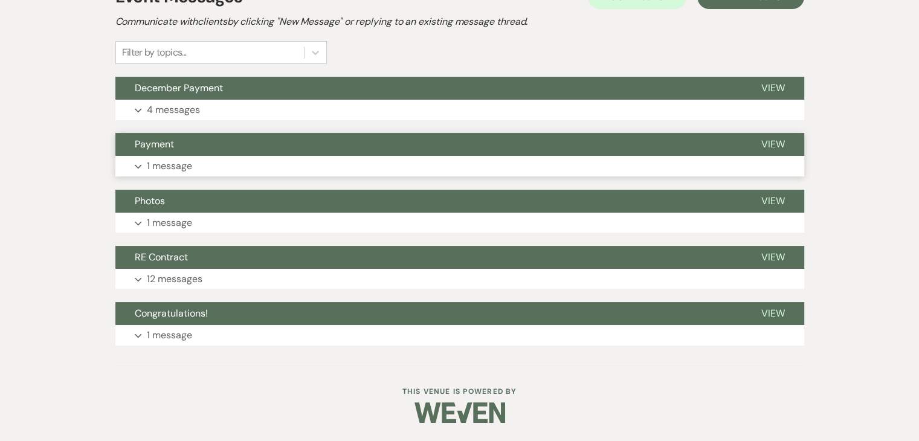
scroll to position [207, 0]
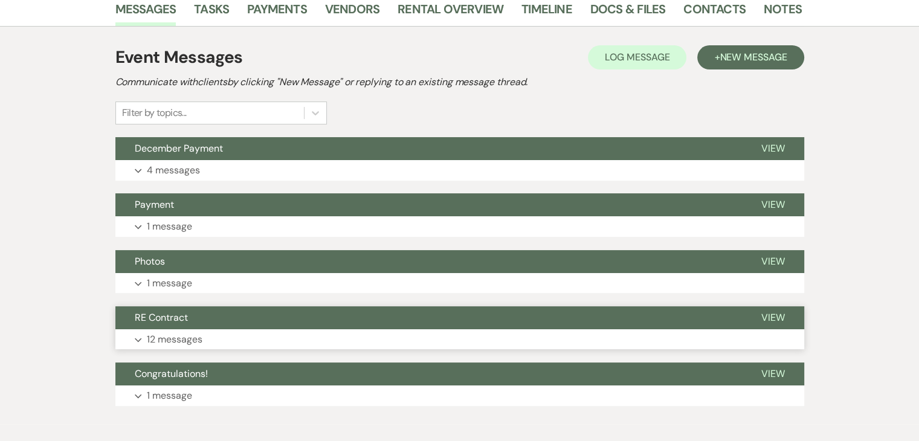
click at [176, 341] on p "12 messages" at bounding box center [175, 340] width 56 height 16
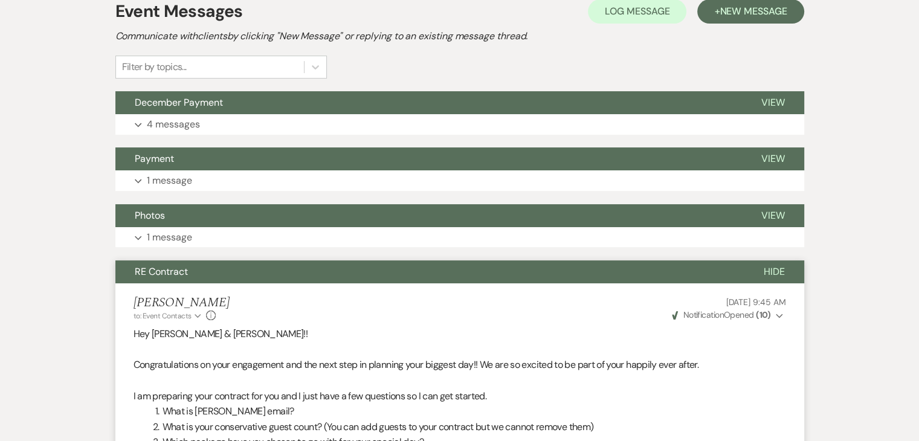
scroll to position [249, 0]
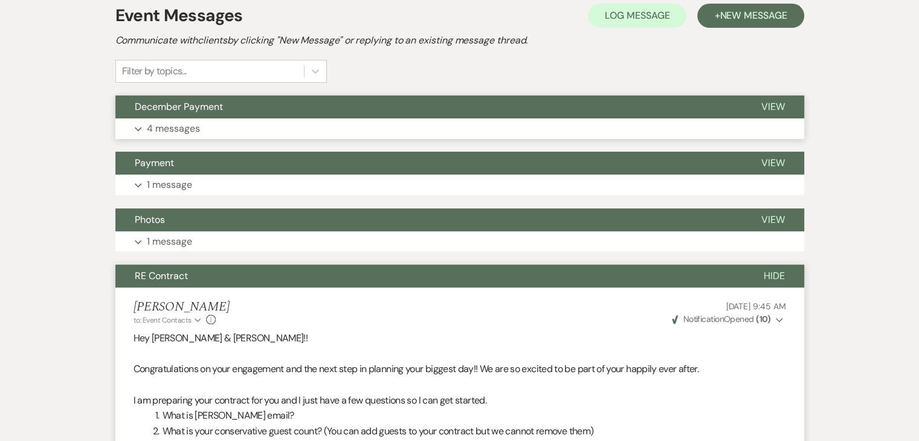
click at [184, 126] on p "4 messages" at bounding box center [173, 129] width 53 height 16
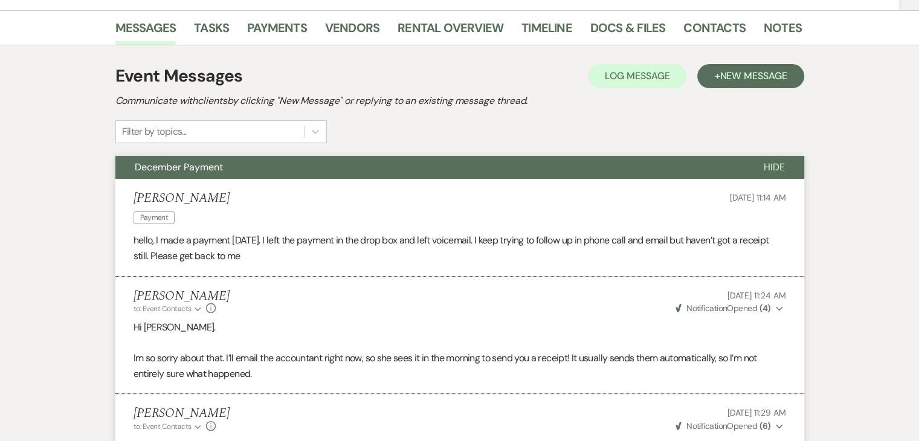
scroll to position [189, 0]
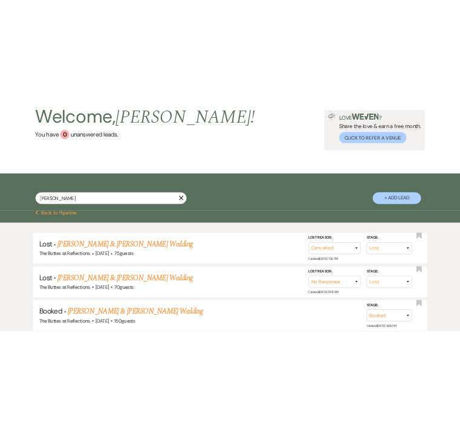
scroll to position [121, 0]
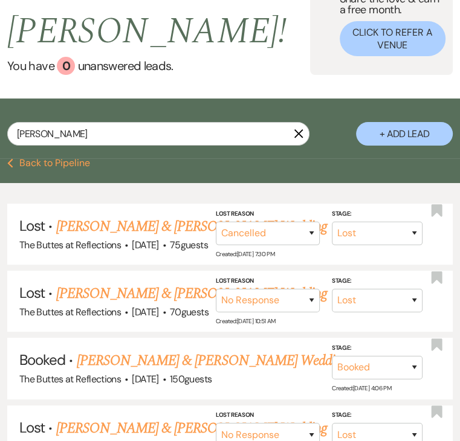
click at [190, 51] on h2 "Welcome, Sheila !" at bounding box center [158, 5] width 303 height 103
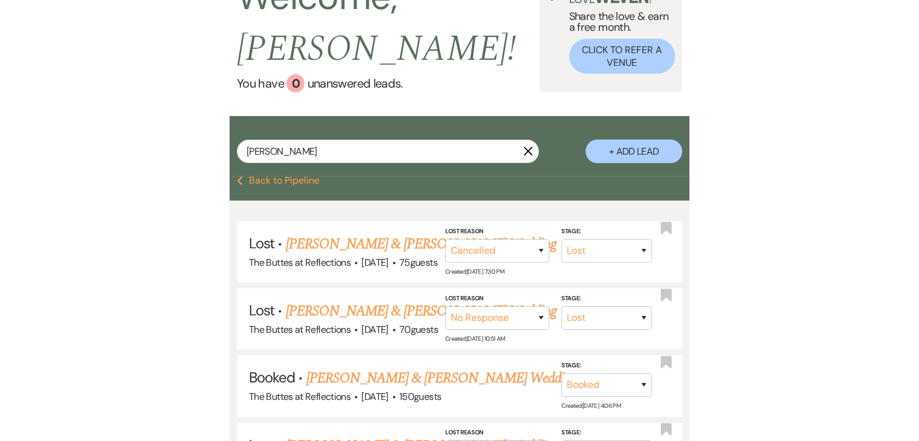
scroll to position [0, 0]
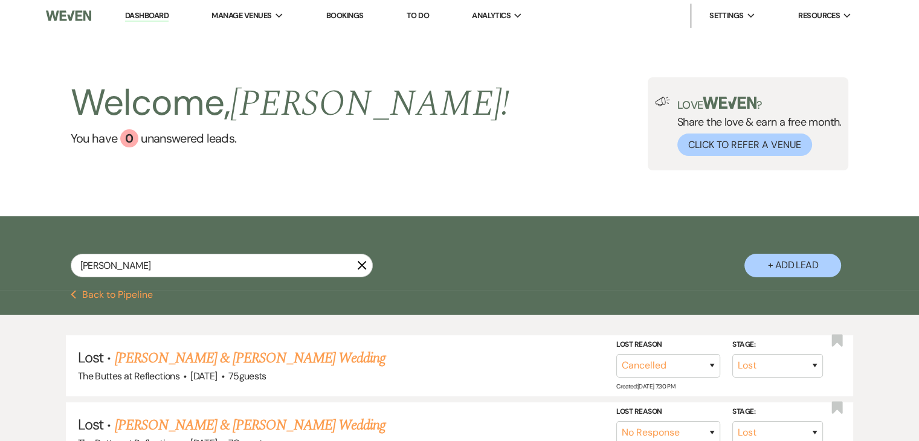
click at [355, 13] on link "Bookings" at bounding box center [344, 15] width 37 height 10
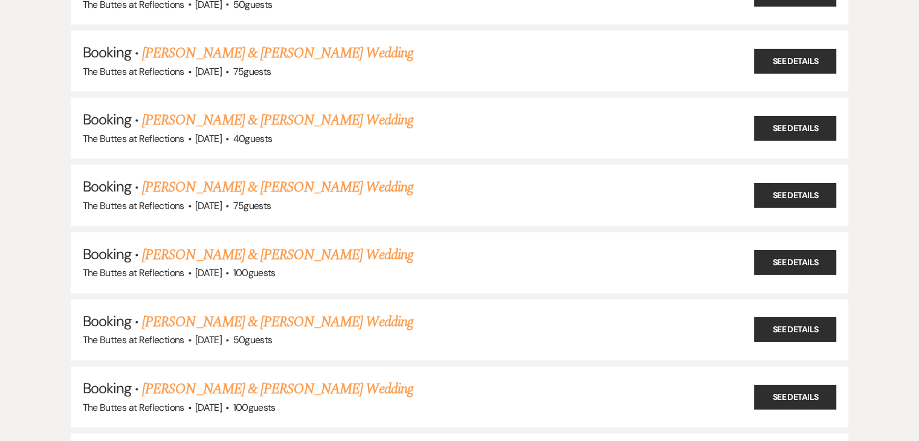
scroll to position [1753, 0]
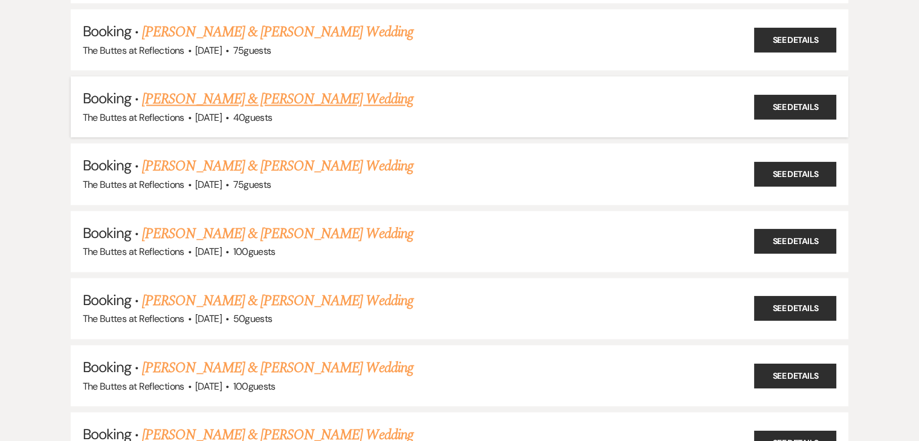
click at [290, 88] on link "[PERSON_NAME] & [PERSON_NAME] Wedding" at bounding box center [277, 99] width 271 height 22
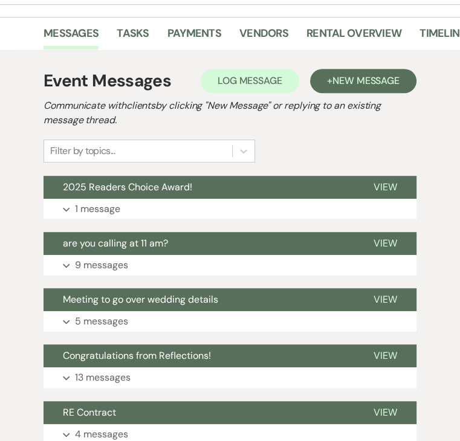
scroll to position [273, 0]
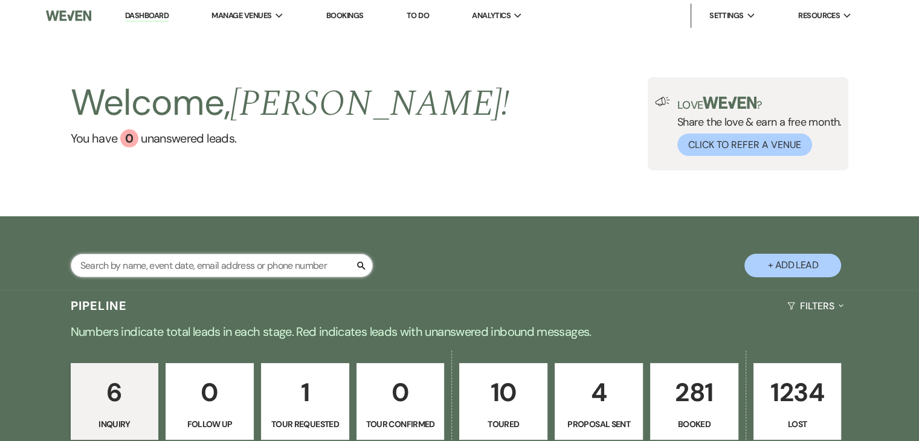
click at [251, 268] on input "text" at bounding box center [222, 266] width 302 height 24
type input "alta"
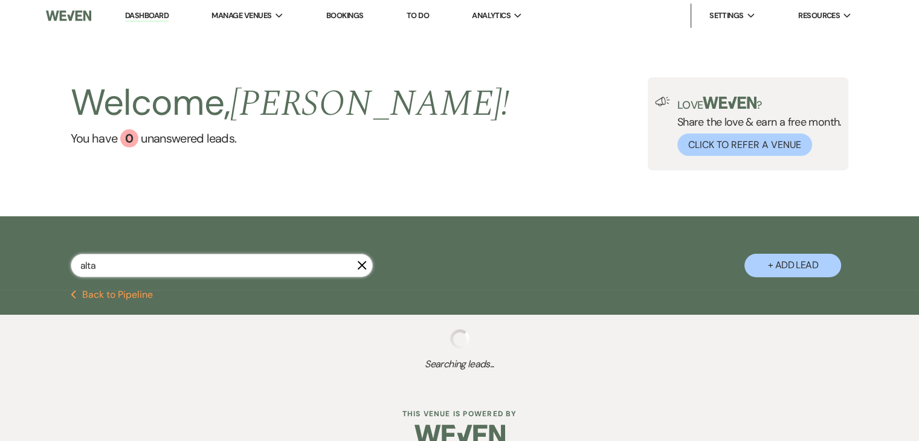
select select "8"
select select "5"
select select "8"
select select "5"
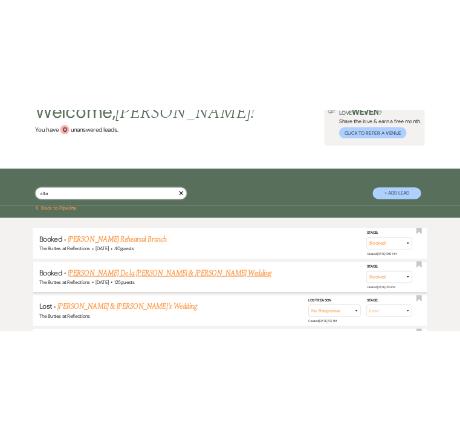
scroll to position [121, 0]
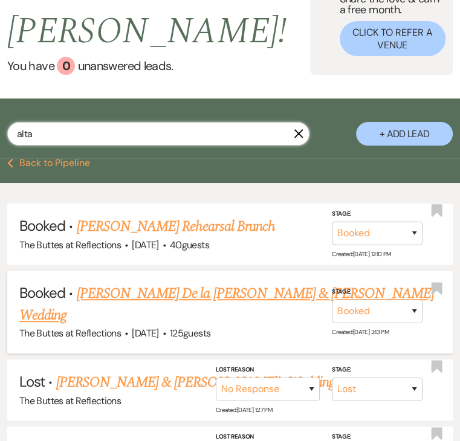
type input "alta"
click at [135, 294] on link "[PERSON_NAME] De la [PERSON_NAME] & [PERSON_NAME] Wedding" at bounding box center [226, 305] width 415 height 44
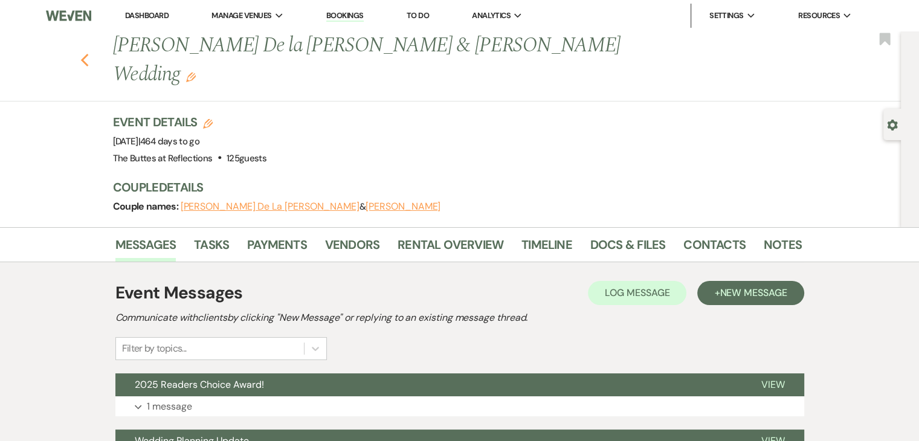
click at [88, 54] on use "button" at bounding box center [84, 60] width 8 height 13
select select "8"
select select "5"
select select "8"
select select "5"
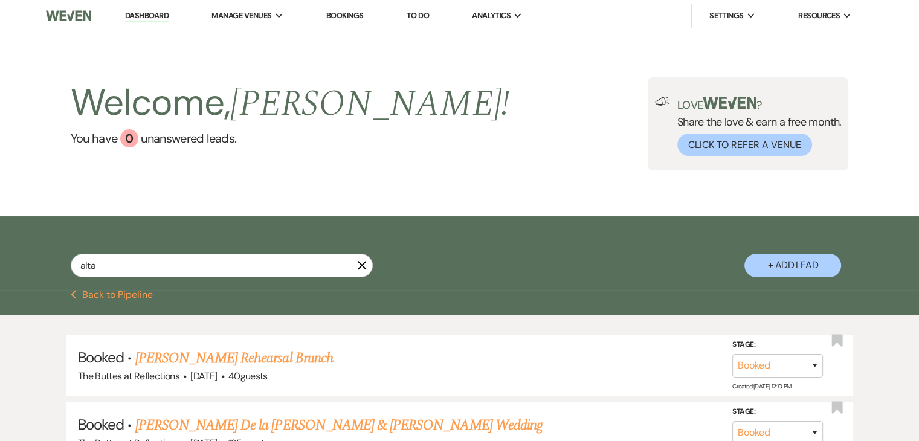
click at [353, 14] on link "Bookings" at bounding box center [344, 15] width 37 height 10
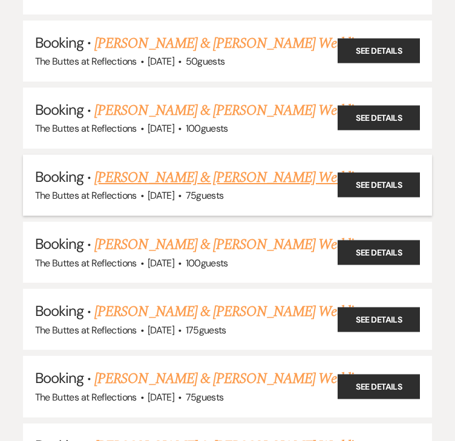
scroll to position [2055, 0]
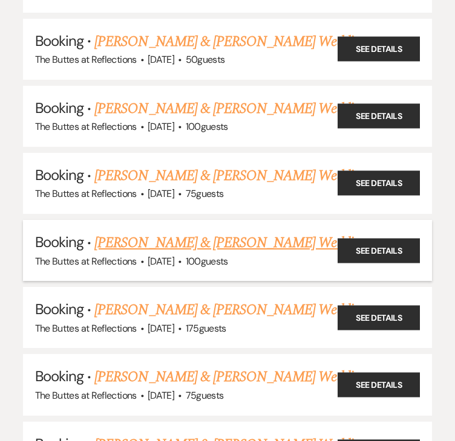
click at [138, 232] on link "[PERSON_NAME] & [PERSON_NAME] Wedding" at bounding box center [229, 243] width 271 height 22
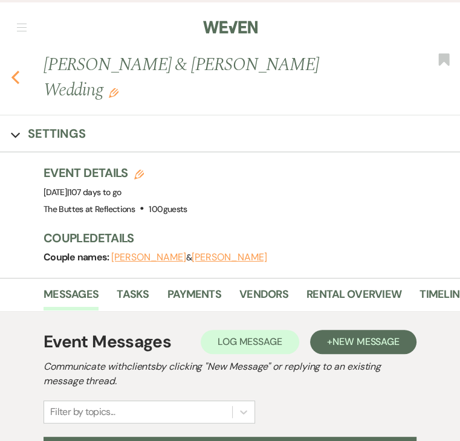
click at [17, 70] on icon "Previous" at bounding box center [15, 77] width 9 height 15
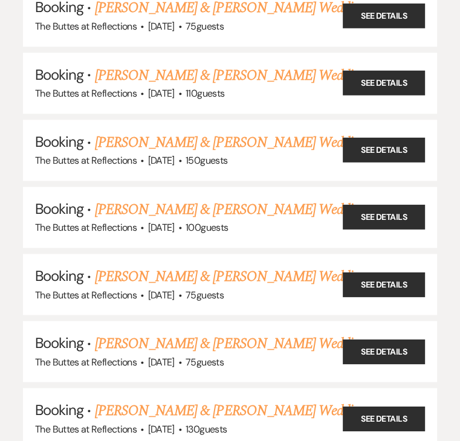
scroll to position [2962, 0]
click at [170, 199] on link "[PERSON_NAME] & [PERSON_NAME] Wedding" at bounding box center [230, 210] width 271 height 22
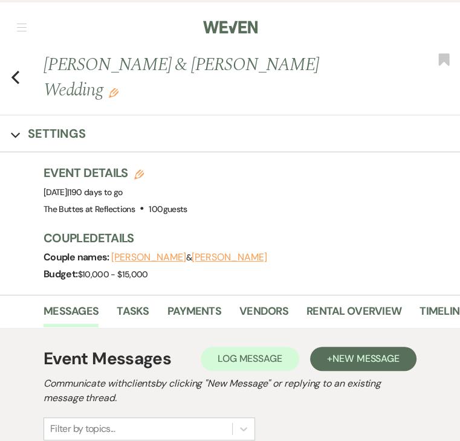
click at [84, 22] on nav "Dashboard Manage Venues Expand The Buttes at Reflections Bookings To Do Analyti…" at bounding box center [230, 26] width 460 height 52
click at [17, 70] on icon "Previous" at bounding box center [15, 77] width 9 height 15
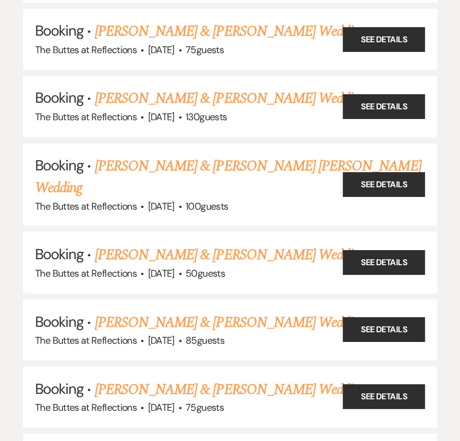
scroll to position [3264, 0]
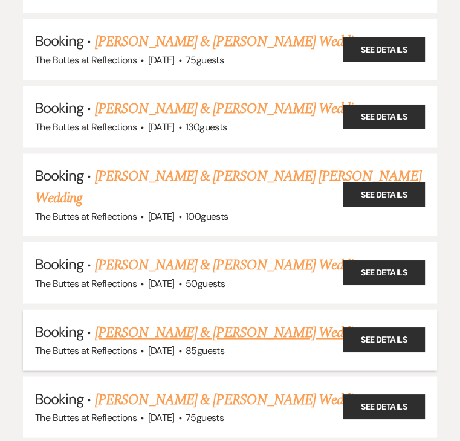
click at [221, 322] on link "[PERSON_NAME] & [PERSON_NAME] Wedding" at bounding box center [230, 333] width 271 height 22
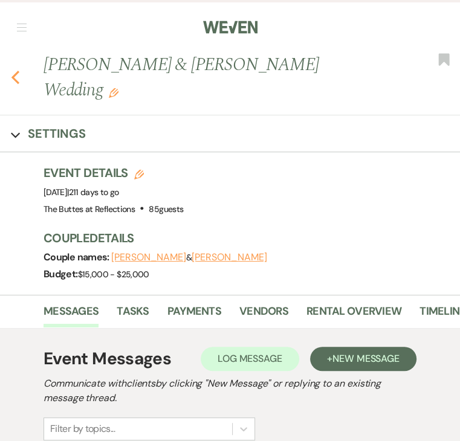
click at [18, 70] on icon "Previous" at bounding box center [15, 77] width 9 height 15
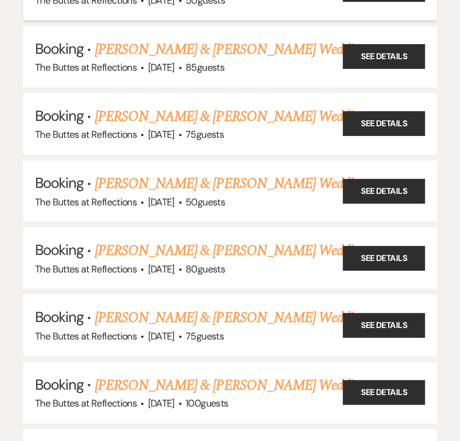
scroll to position [3566, 0]
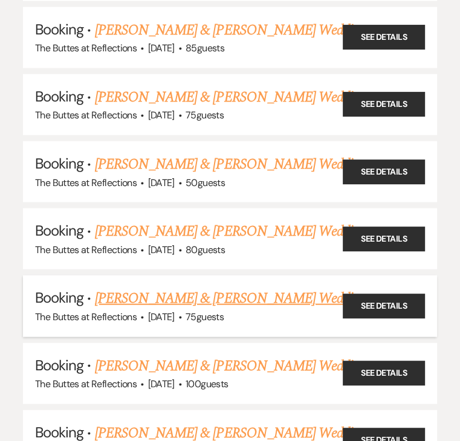
click at [175, 288] on link "[PERSON_NAME] & [PERSON_NAME] Wedding" at bounding box center [230, 299] width 271 height 22
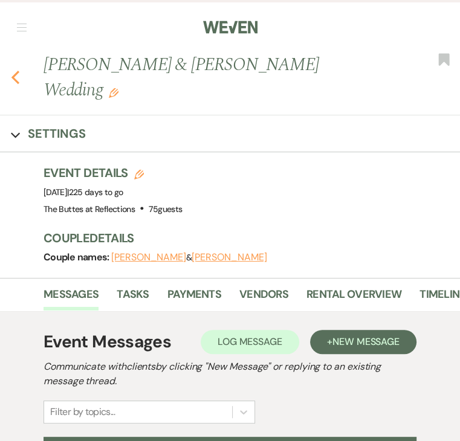
click at [18, 70] on icon "Previous" at bounding box center [15, 77] width 9 height 15
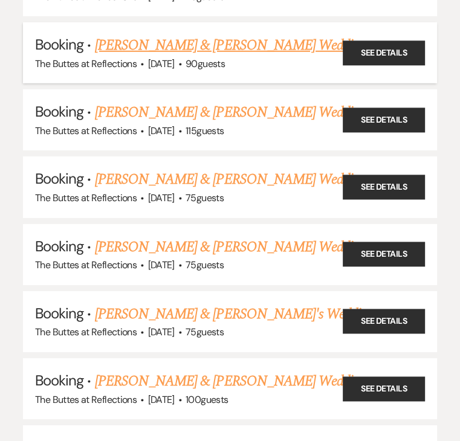
scroll to position [4110, 0]
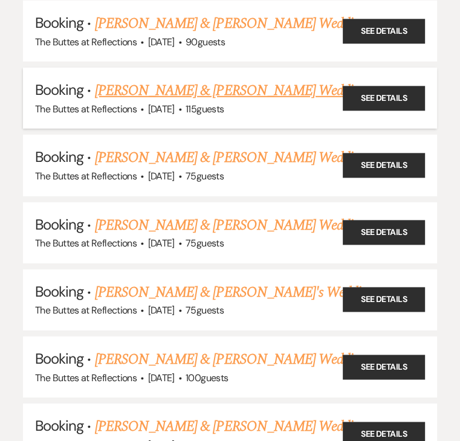
click at [151, 80] on link "[PERSON_NAME] & [PERSON_NAME] Wedding" at bounding box center [230, 91] width 271 height 22
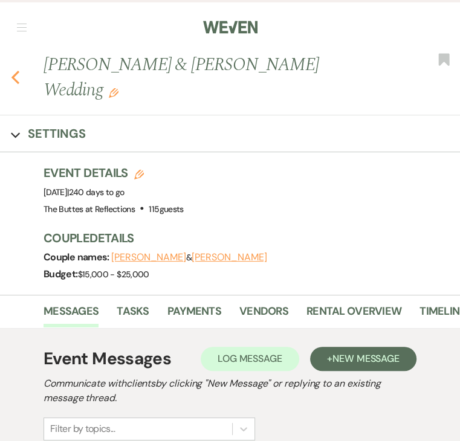
click at [15, 71] on use "button" at bounding box center [15, 77] width 8 height 13
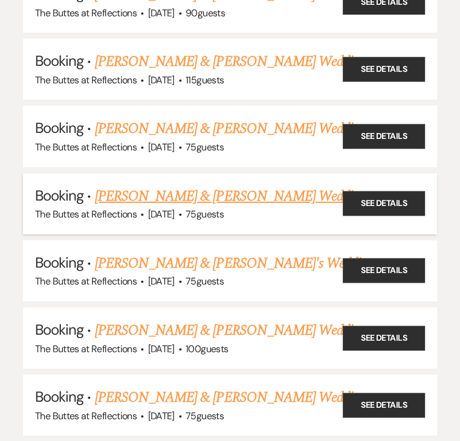
scroll to position [4110, 0]
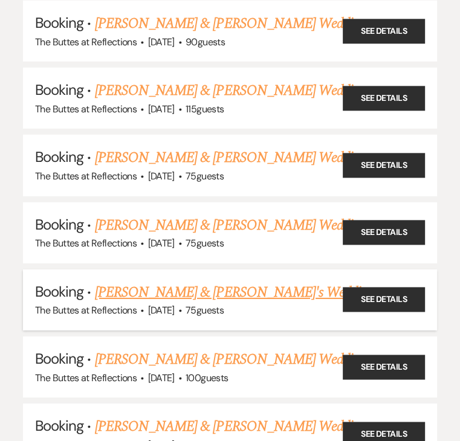
click at [277, 282] on link "[PERSON_NAME] & [PERSON_NAME]'s Wedding" at bounding box center [234, 293] width 279 height 22
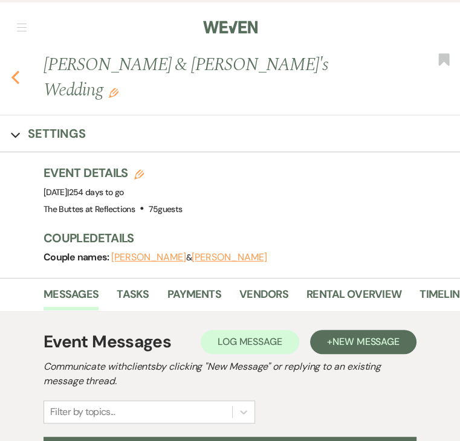
click at [15, 71] on use "button" at bounding box center [15, 77] width 8 height 13
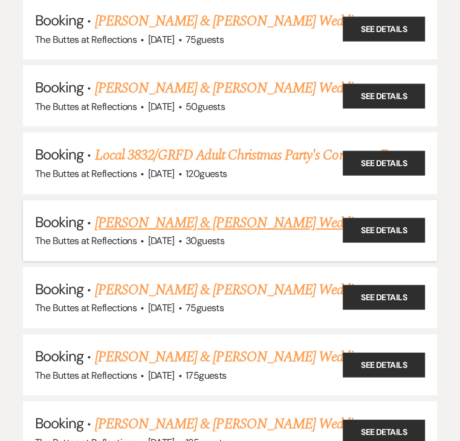
scroll to position [2645, 0]
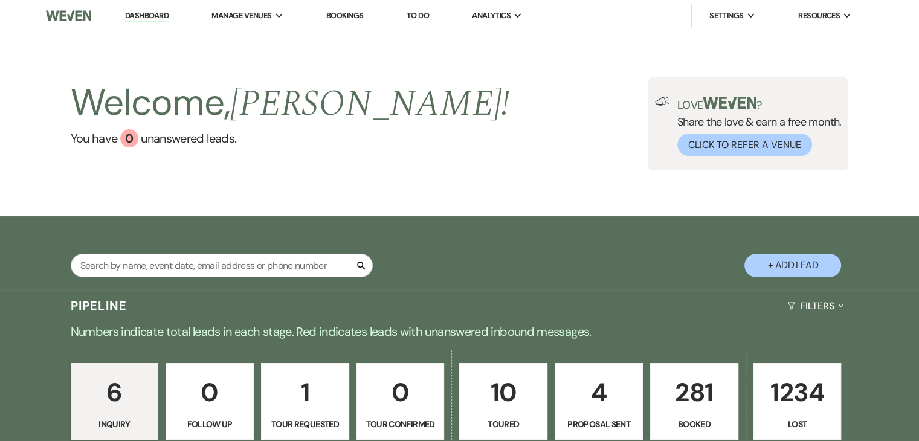
click at [345, 18] on link "Bookings" at bounding box center [344, 15] width 37 height 10
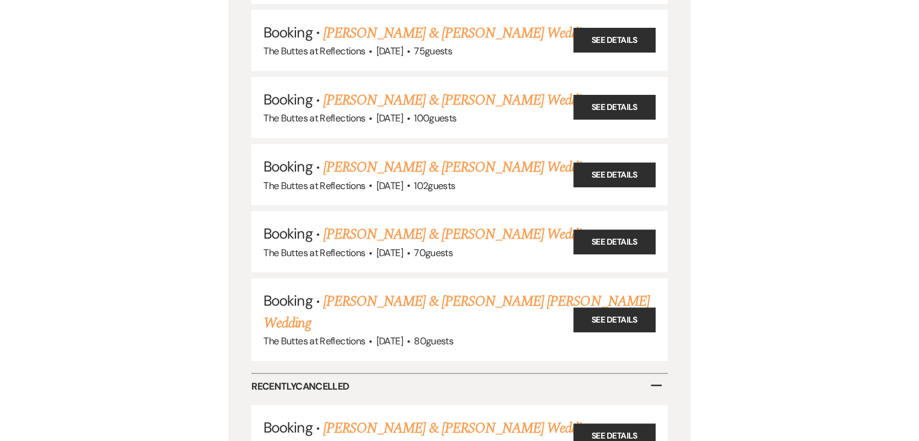
scroll to position [5743, 0]
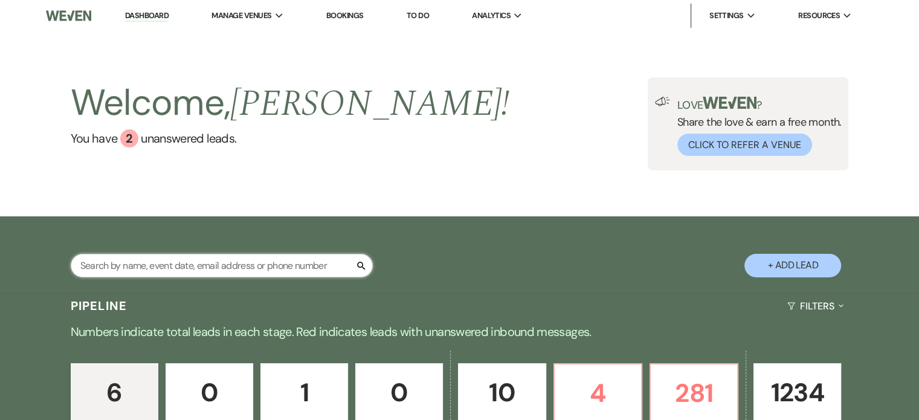
click at [163, 267] on input "text" at bounding box center [222, 266] width 302 height 24
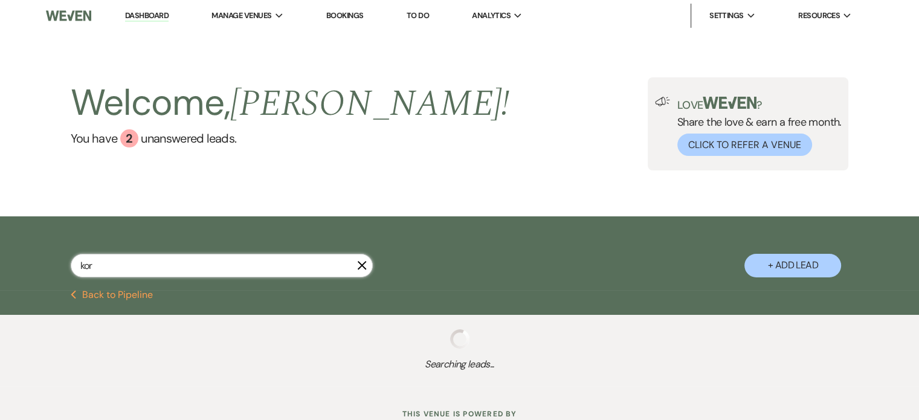
type input "kori"
select select "8"
select select "5"
select select "8"
select select "5"
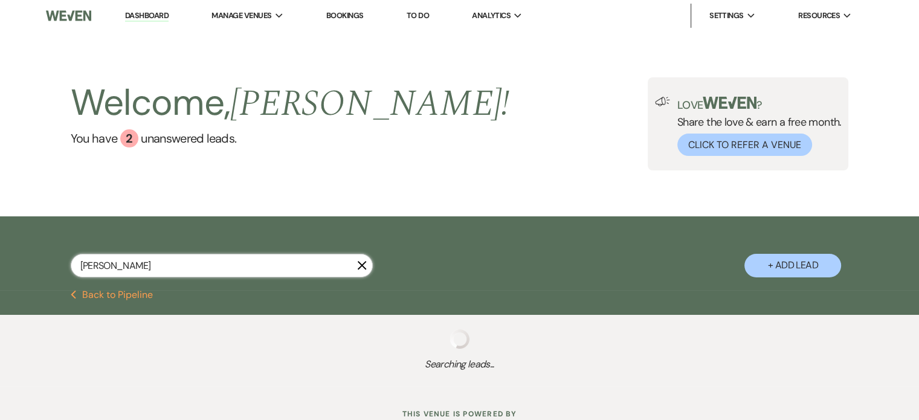
select select "8"
select select "5"
select select "8"
select select "5"
select select "8"
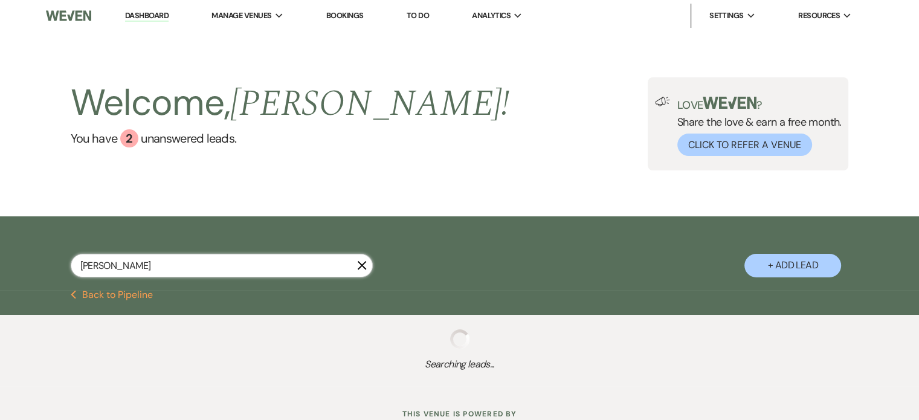
select select "4"
select select "8"
select select "11"
select select "8"
select select "10"
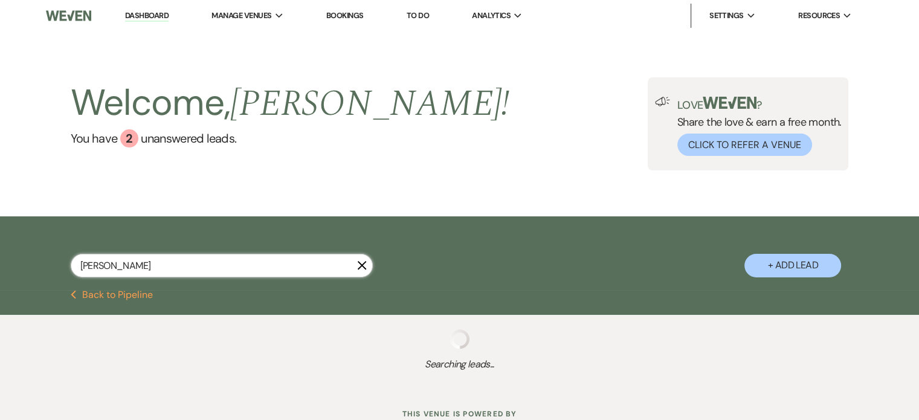
select select "8"
select select "11"
select select "8"
select select "5"
select select "8"
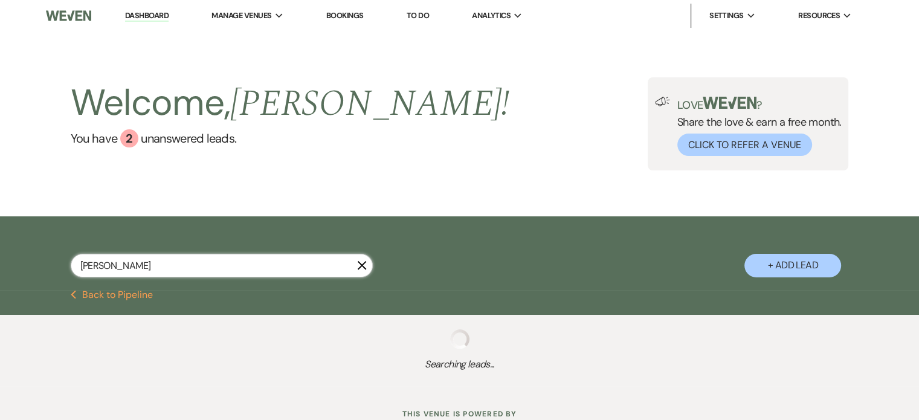
select select "5"
select select "8"
select select "5"
select select "8"
select select "5"
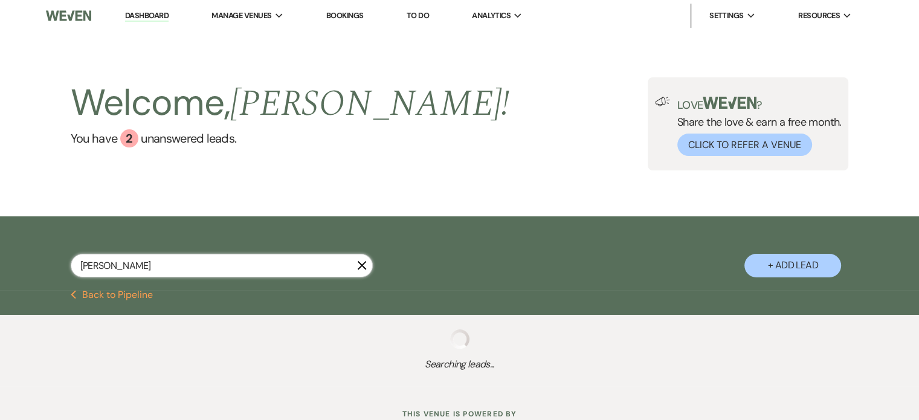
select select "8"
select select "9"
select select "8"
select select "5"
select select "8"
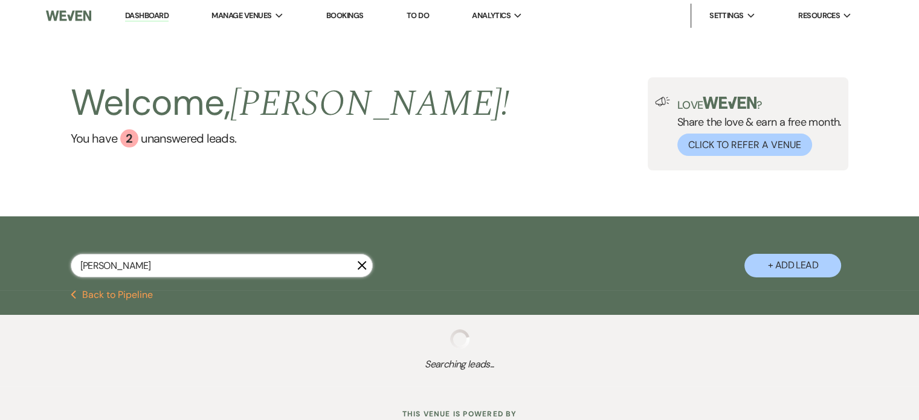
select select "6"
select select "8"
select select "5"
select select "8"
select select "5"
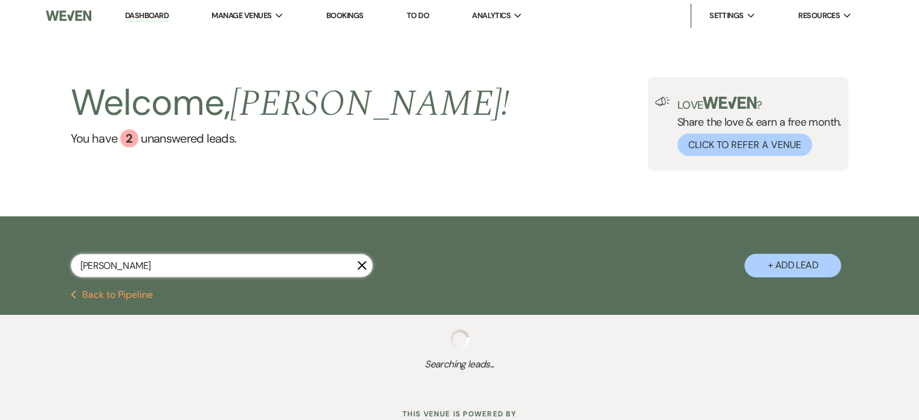
select select "8"
select select "5"
select select "8"
select select "6"
select select "8"
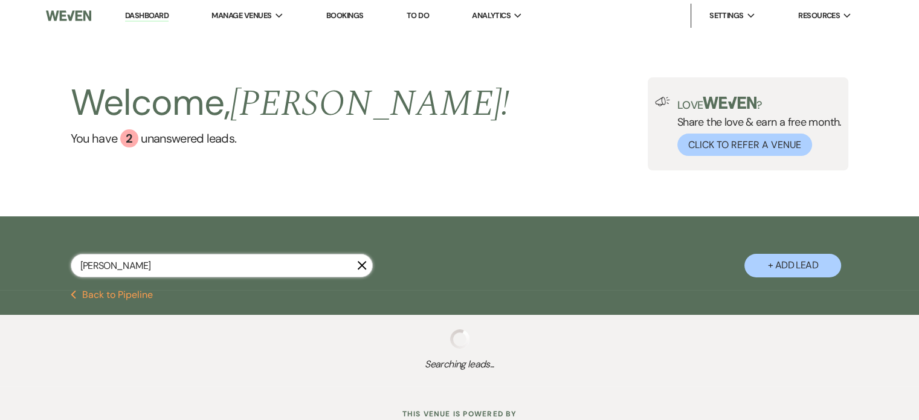
select select "5"
select select "8"
select select "5"
select select "8"
select select "5"
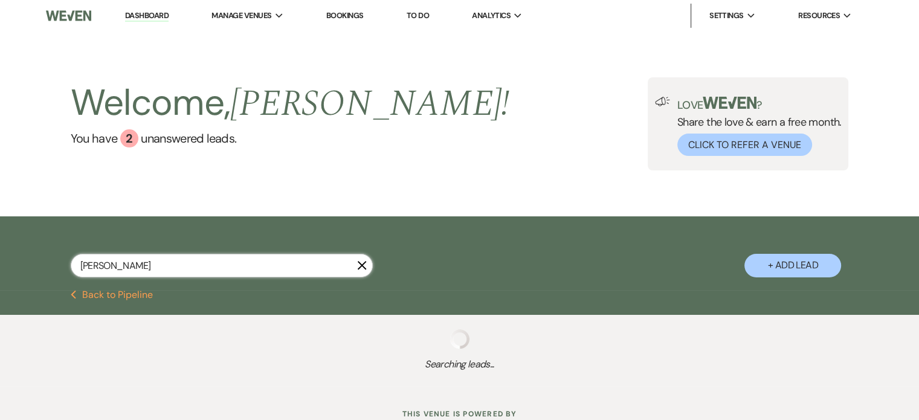
select select "8"
select select "6"
select select "8"
select select "6"
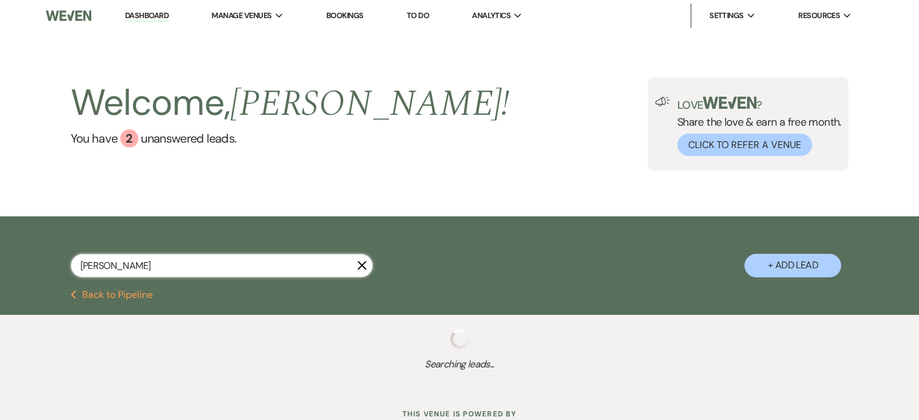
select select "8"
select select "5"
select select "8"
select select "9"
select select "8"
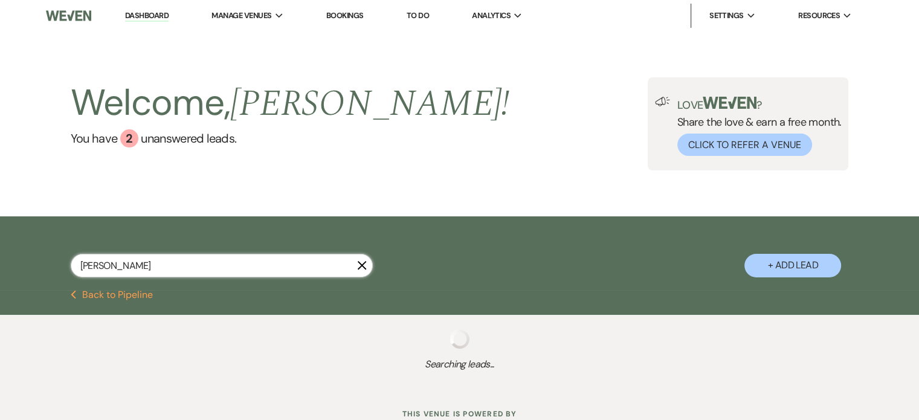
select select "5"
select select "8"
select select "5"
select select "8"
select select "5"
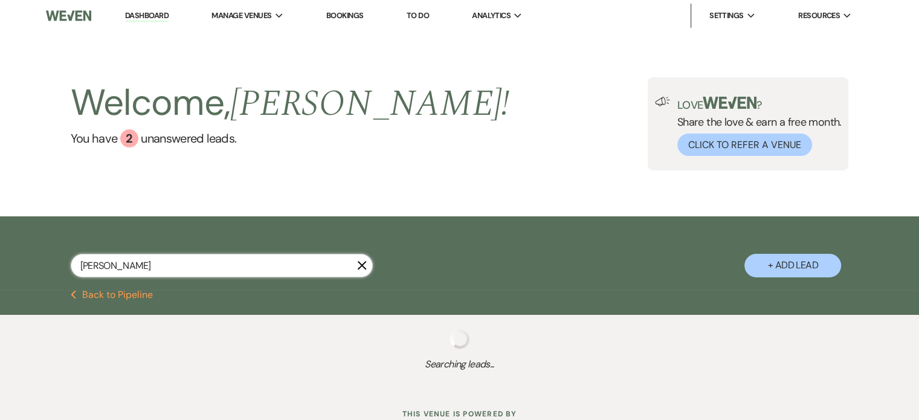
type input "kori"
select select "8"
select select "11"
select select "8"
select select "5"
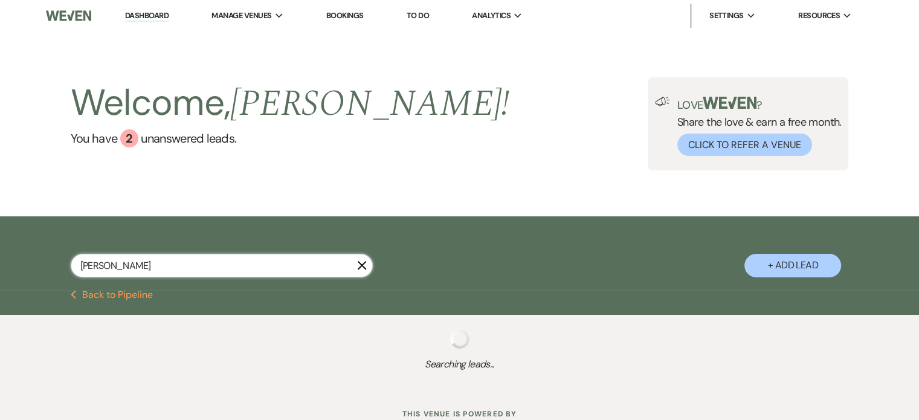
select select "8"
select select "5"
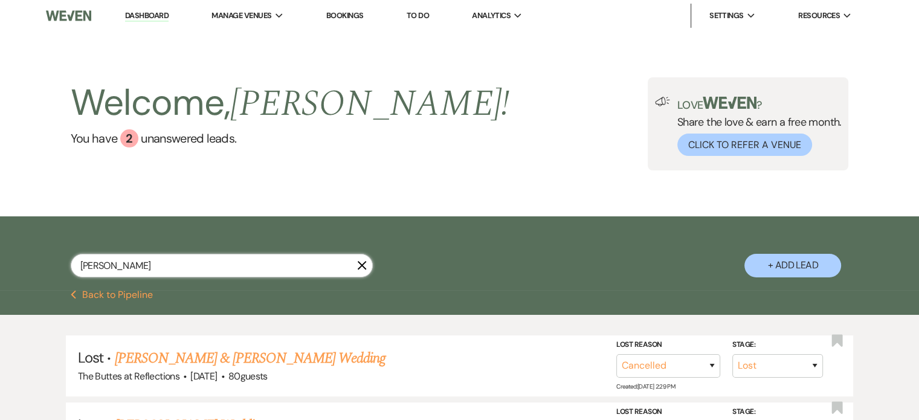
drag, startPoint x: 121, startPoint y: 268, endPoint x: 51, endPoint y: 267, distance: 70.1
click at [51, 267] on div "kori X + Add Lead" at bounding box center [460, 254] width 870 height 65
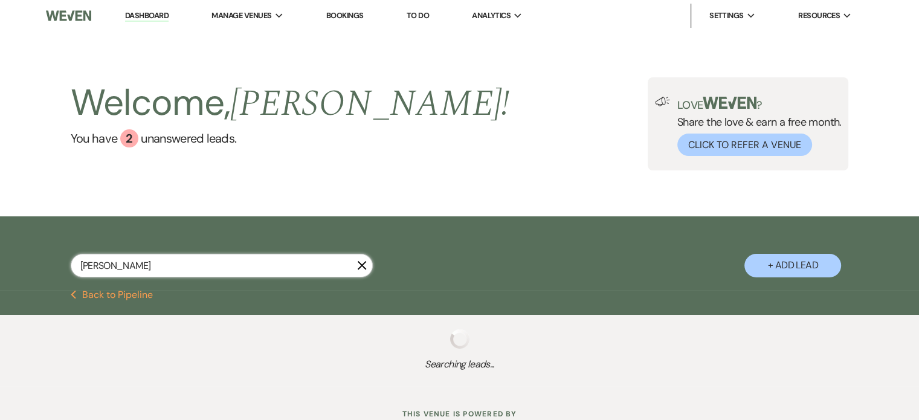
type input "norman"
select select "8"
select select "4"
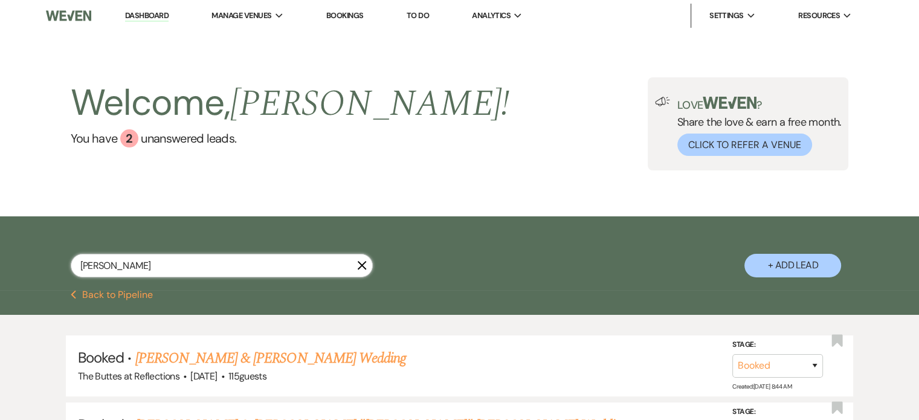
select select "8"
select select "4"
type input "norman"
click at [213, 360] on link "[PERSON_NAME] & [PERSON_NAME] Wedding" at bounding box center [270, 359] width 271 height 22
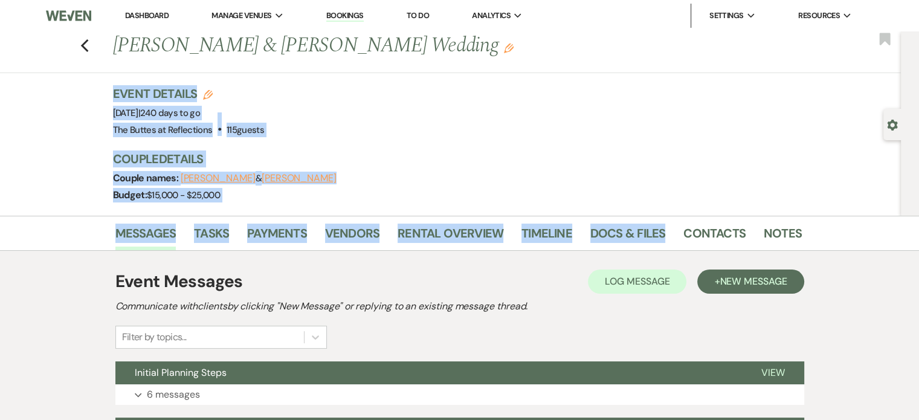
drag, startPoint x: 669, startPoint y: 224, endPoint x: 640, endPoint y: 2, distance: 223.7
click at [649, 33] on div "Previous Haven Norman & Garrett Harting's Wedding Edit Bookmark Gear Settings E…" at bounding box center [459, 424] width 919 height 786
click at [516, 128] on div "Event Details Edit Event Date: Saturday, April 11th, 2026 | 240 days to go Venu…" at bounding box center [451, 111] width 677 height 53
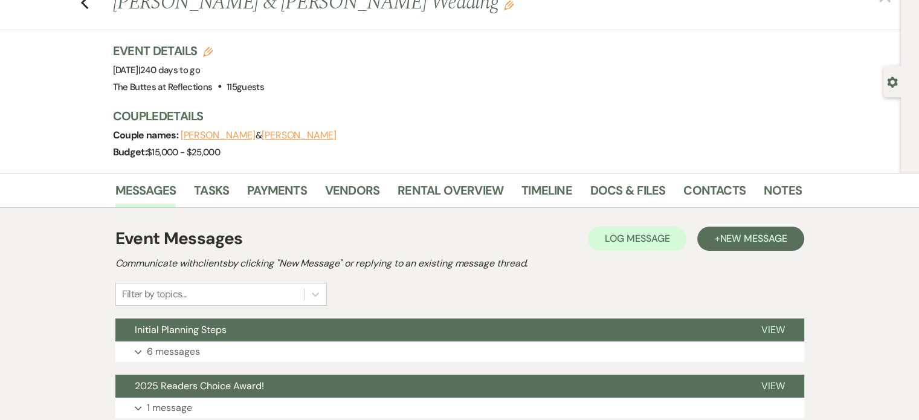
scroll to position [60, 0]
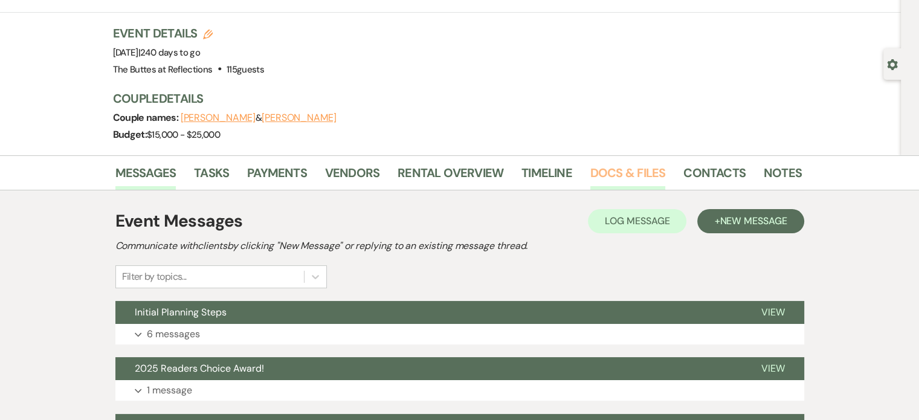
click at [611, 170] on link "Docs & Files" at bounding box center [628, 176] width 75 height 27
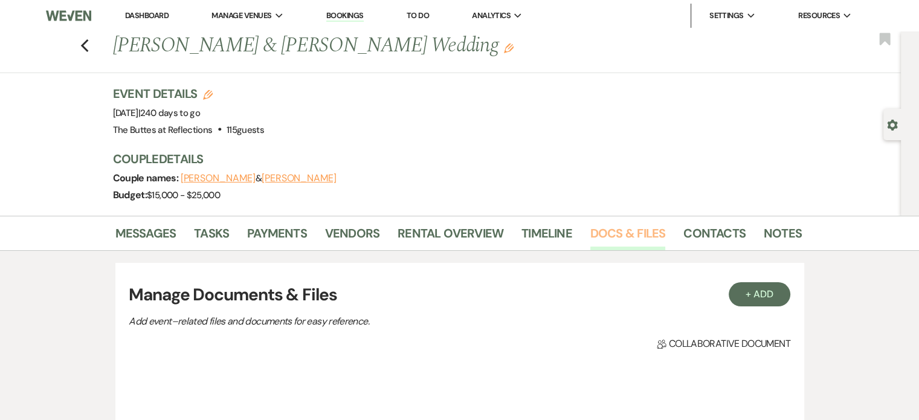
click at [603, 234] on link "Docs & Files" at bounding box center [628, 237] width 75 height 27
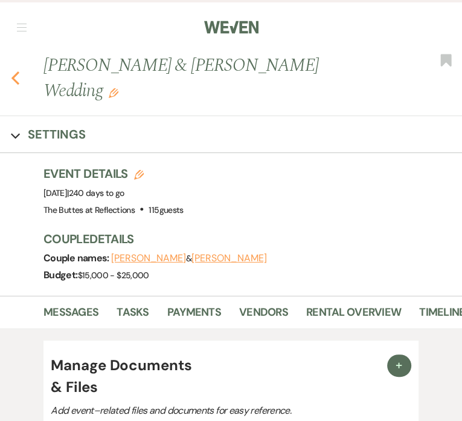
click at [17, 71] on use "button" at bounding box center [15, 77] width 8 height 13
select select "8"
select select "4"
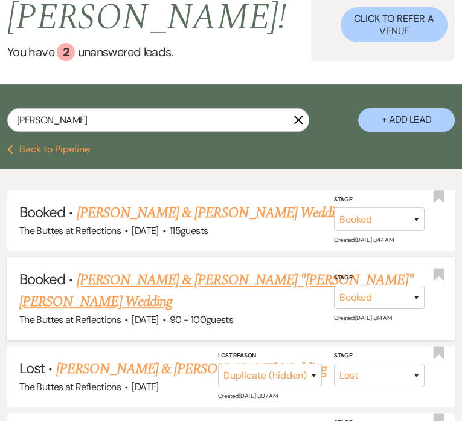
scroll to position [32, 0]
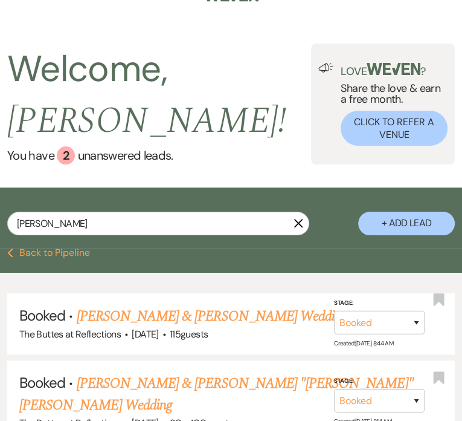
click at [301, 222] on icon "X" at bounding box center [299, 223] width 10 height 10
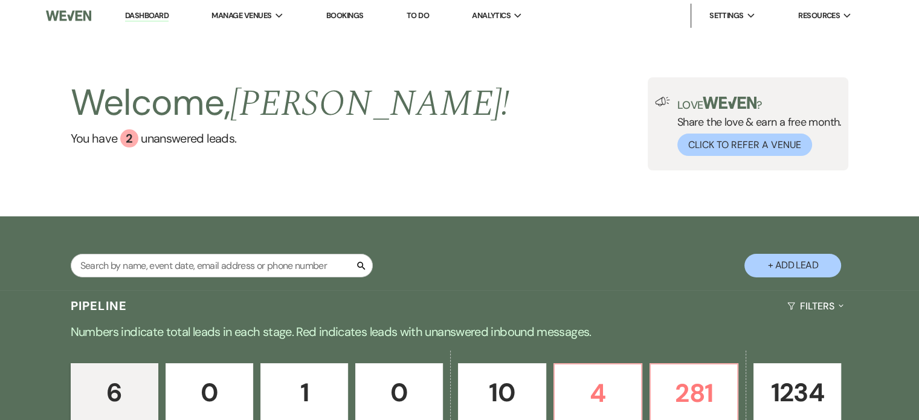
click at [340, 16] on link "Bookings" at bounding box center [344, 15] width 37 height 10
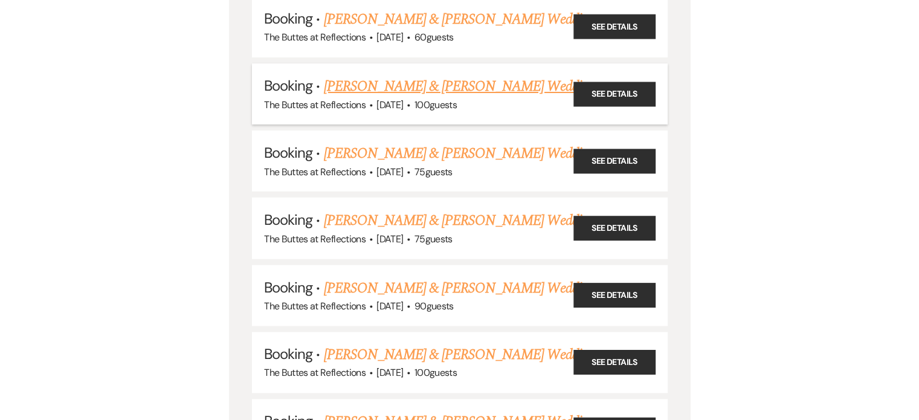
scroll to position [5078, 0]
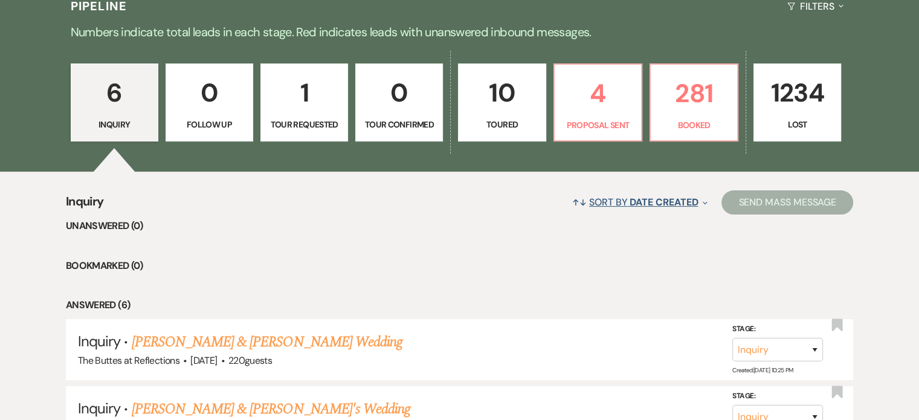
scroll to position [302, 0]
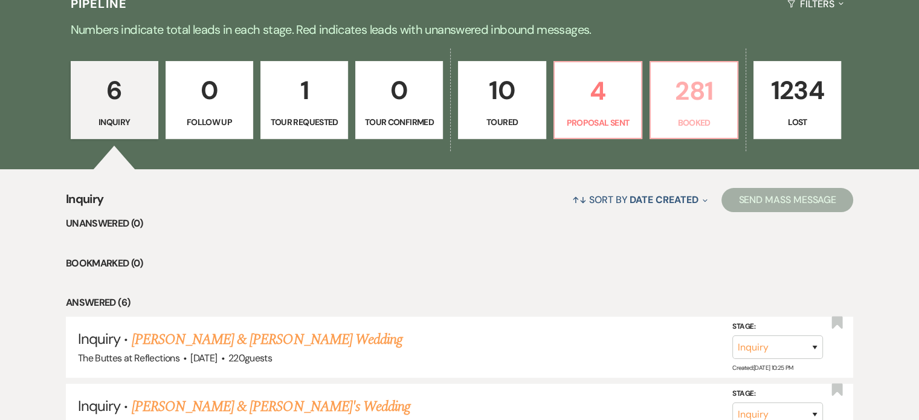
click at [455, 112] on link "281 Booked" at bounding box center [694, 100] width 89 height 79
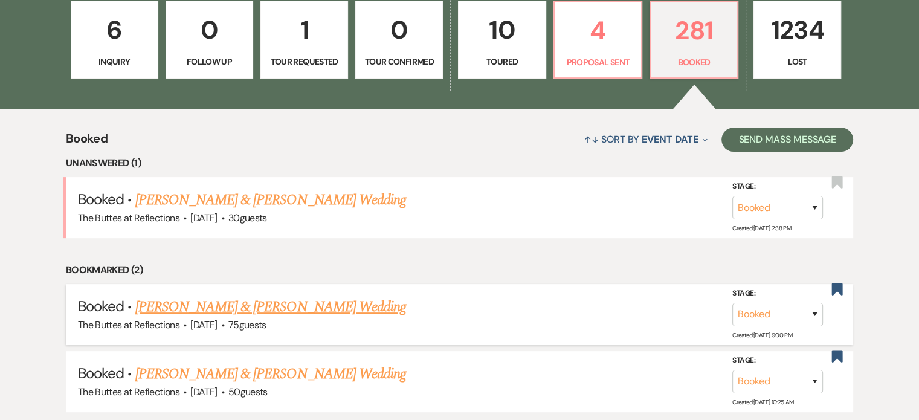
scroll to position [363, 0]
click at [270, 200] on link "[PERSON_NAME] & [PERSON_NAME] Wedding" at bounding box center [270, 200] width 271 height 22
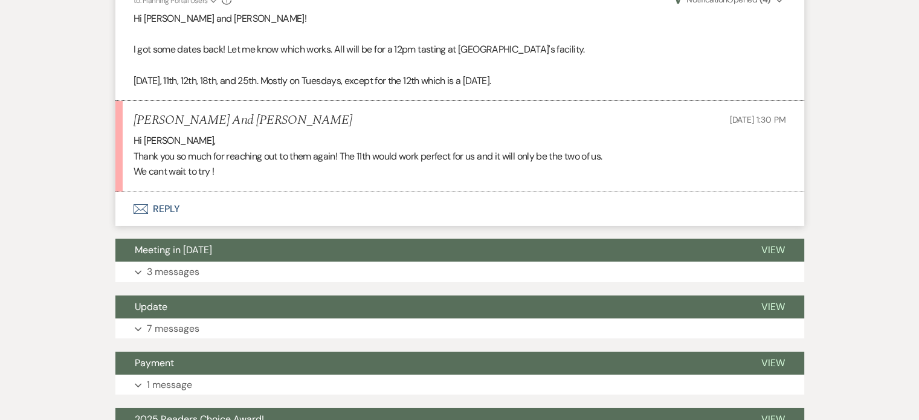
scroll to position [3990, 0]
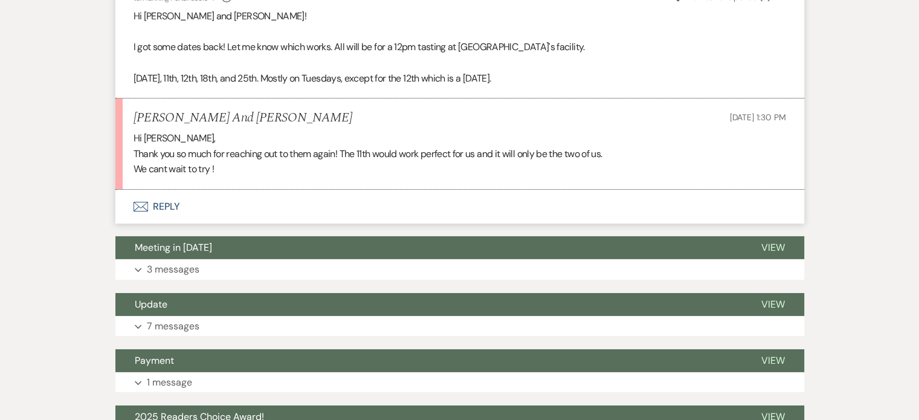
click at [150, 218] on button "Envelope Reply" at bounding box center [459, 207] width 689 height 34
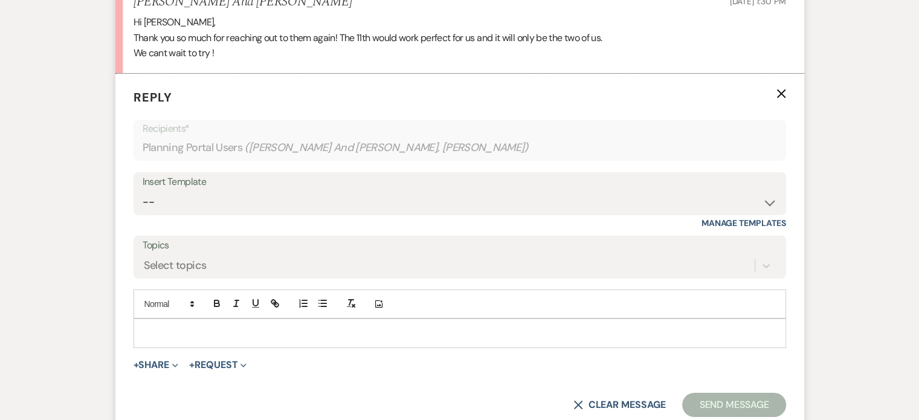
scroll to position [4108, 0]
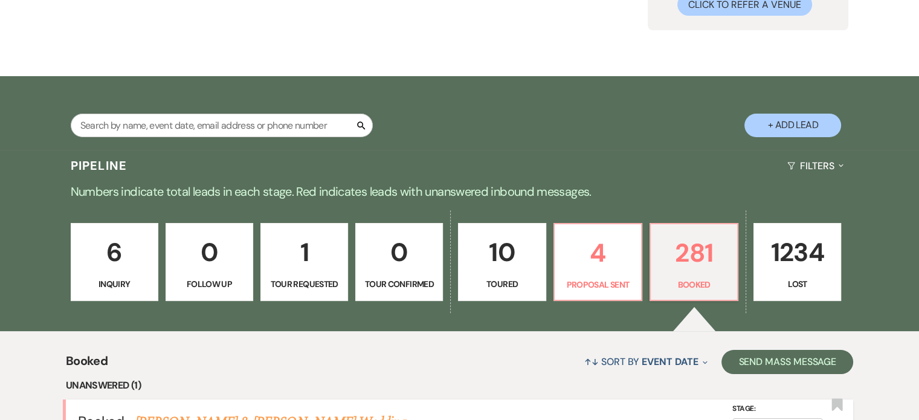
scroll to position [121, 0]
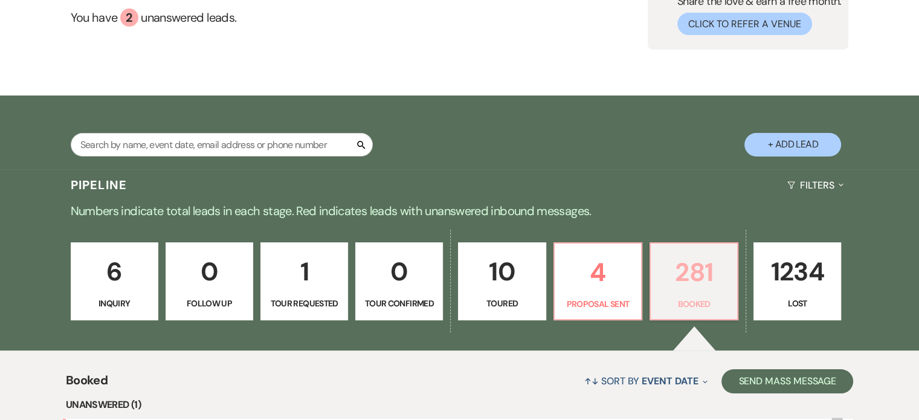
click at [455, 291] on p "281" at bounding box center [694, 272] width 72 height 40
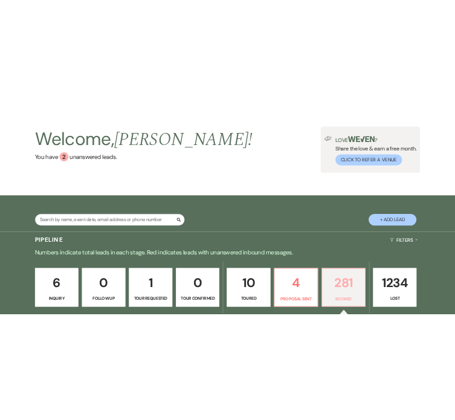
scroll to position [0, 0]
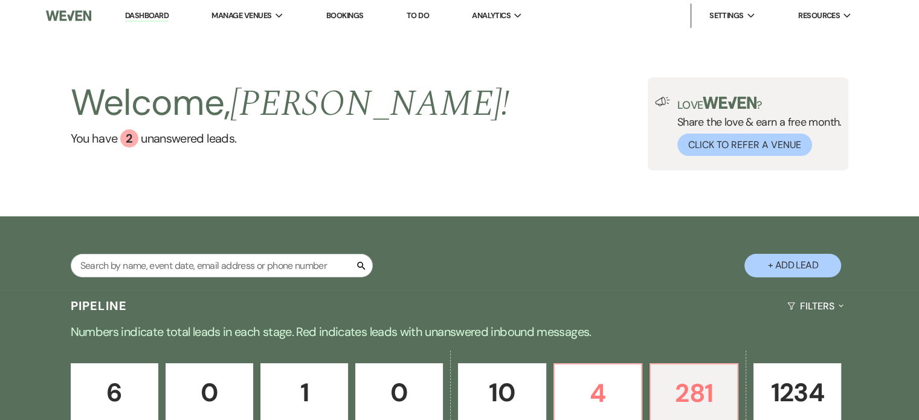
click at [355, 19] on link "Bookings" at bounding box center [344, 15] width 37 height 10
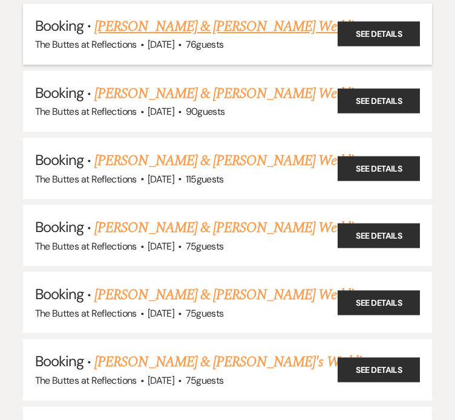
scroll to position [4050, 0]
